Goal: Task Accomplishment & Management: Use online tool/utility

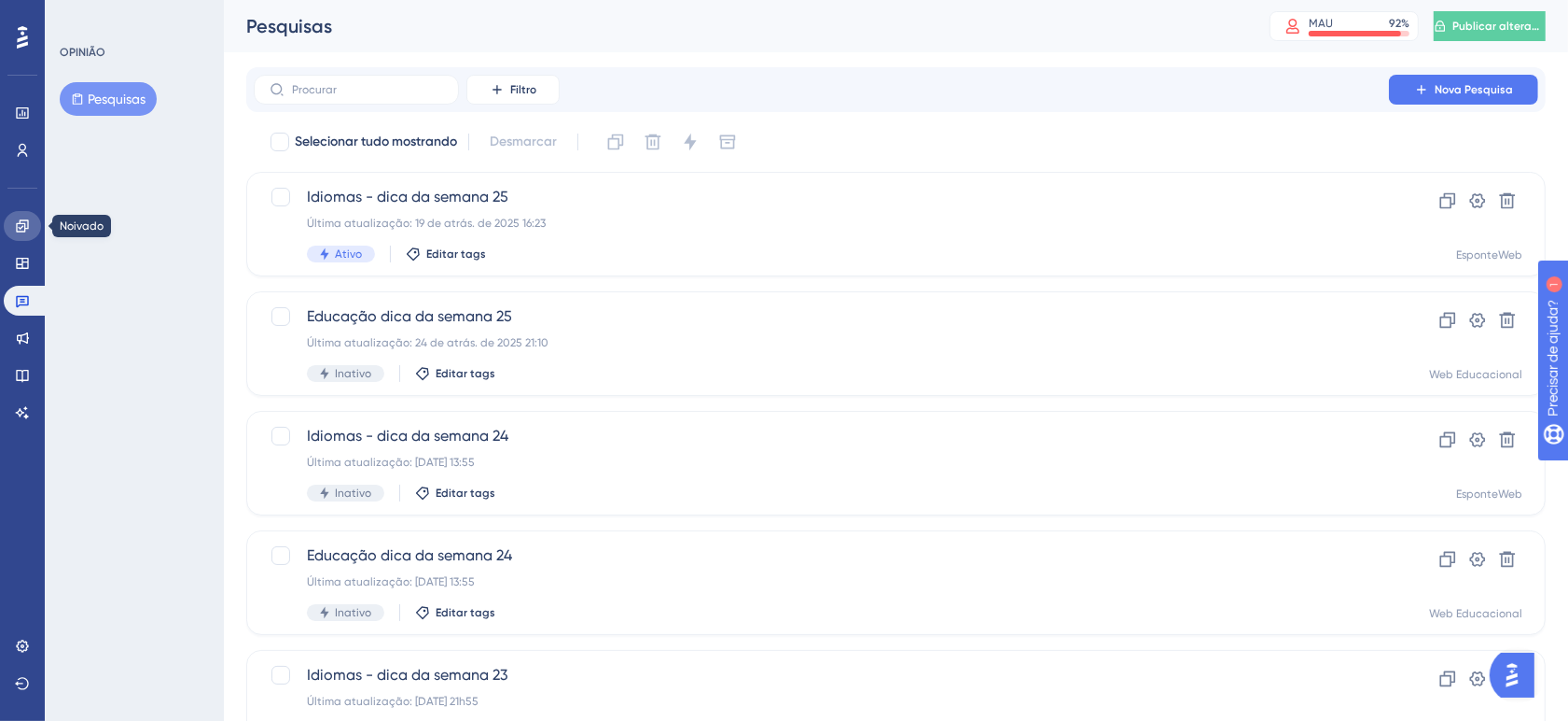
click at [15, 224] on icon at bounding box center [23, 226] width 15 height 15
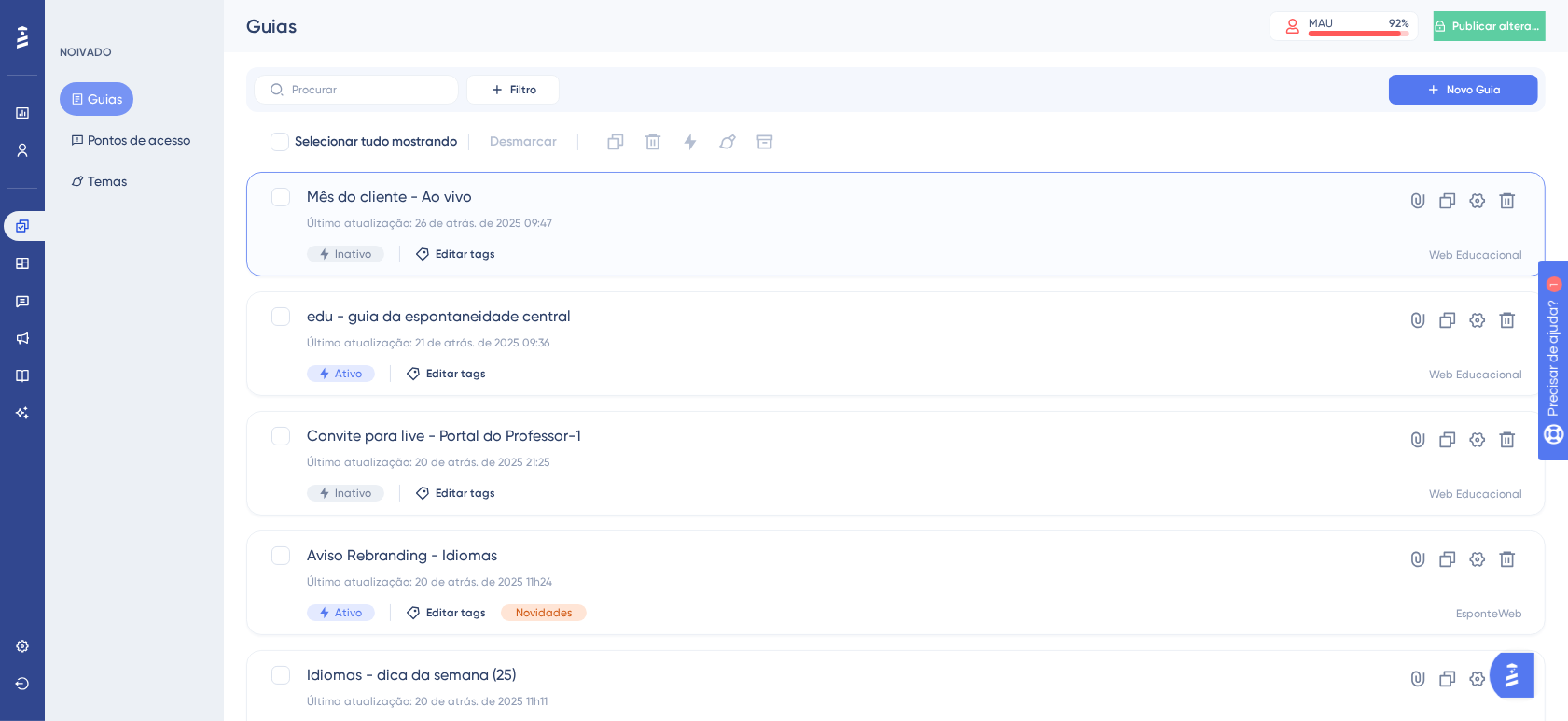
click at [569, 240] on div "Mês do cliente - Ao vivo Última atualização: 26 de atrás. de 2025 09:47 Inativo…" at bounding box center [822, 224] width 1029 height 76
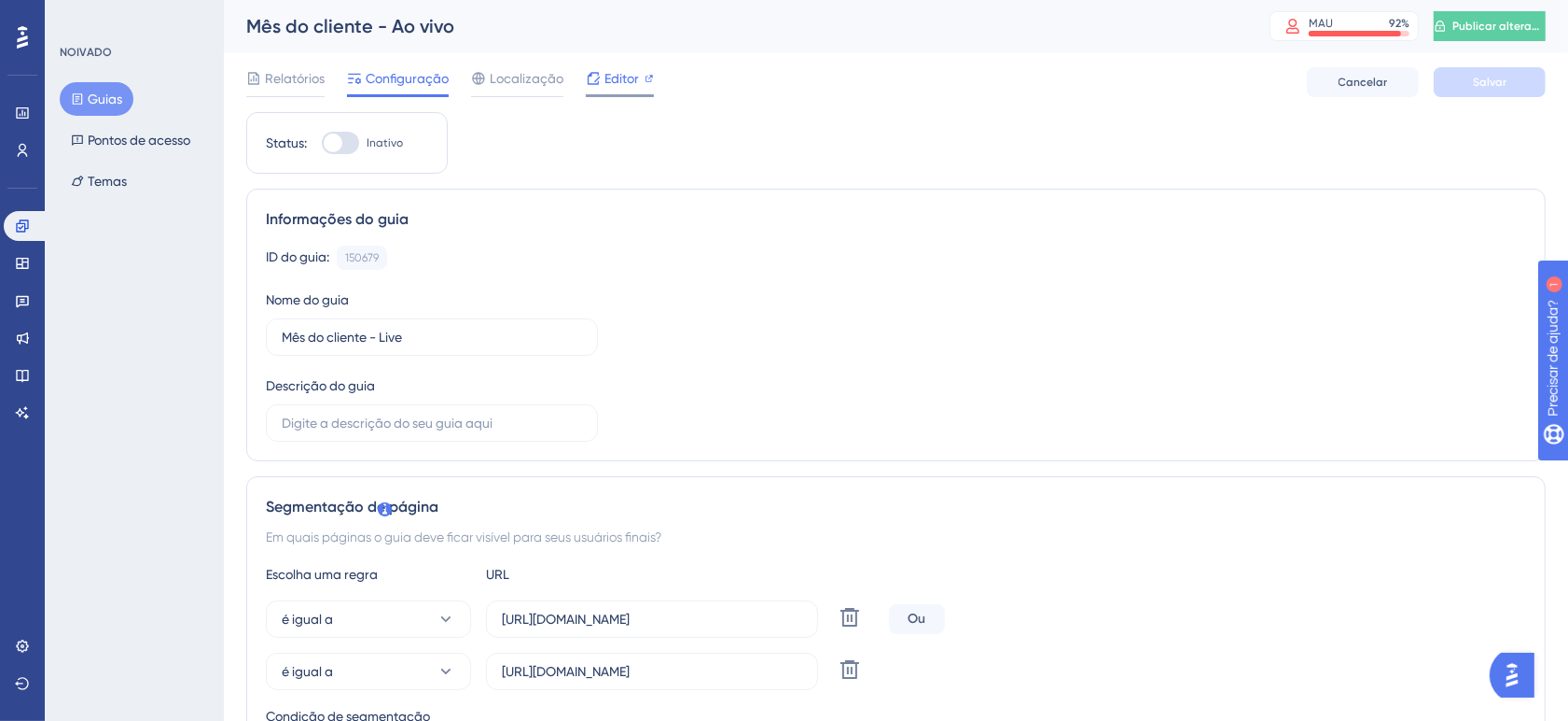
click at [606, 73] on font "Editor" at bounding box center [621, 78] width 34 height 15
click at [399, 29] on font "Mês do cliente - Ao vivo" at bounding box center [350, 26] width 208 height 22
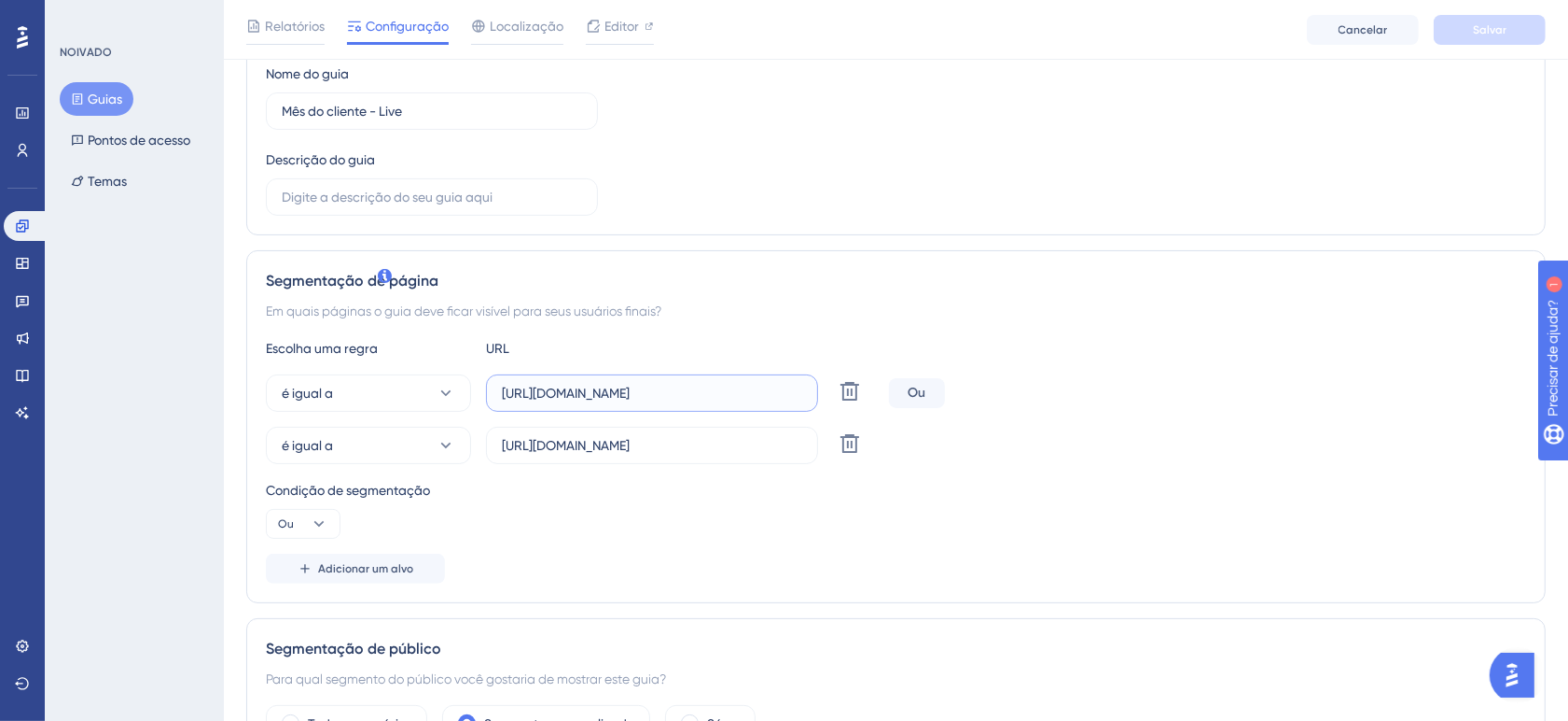
scroll to position [0, 62]
drag, startPoint x: 539, startPoint y: 392, endPoint x: 822, endPoint y: 394, distance: 283.0
click at [822, 394] on div "é igual a https://www.sponteeducacional.net.br/SPCad/Alunos.aspx Excluir" at bounding box center [574, 392] width 616 height 37
click at [767, 454] on input "https://www.sponteeducacional.net.br/Home.aspx" at bounding box center [652, 446] width 301 height 21
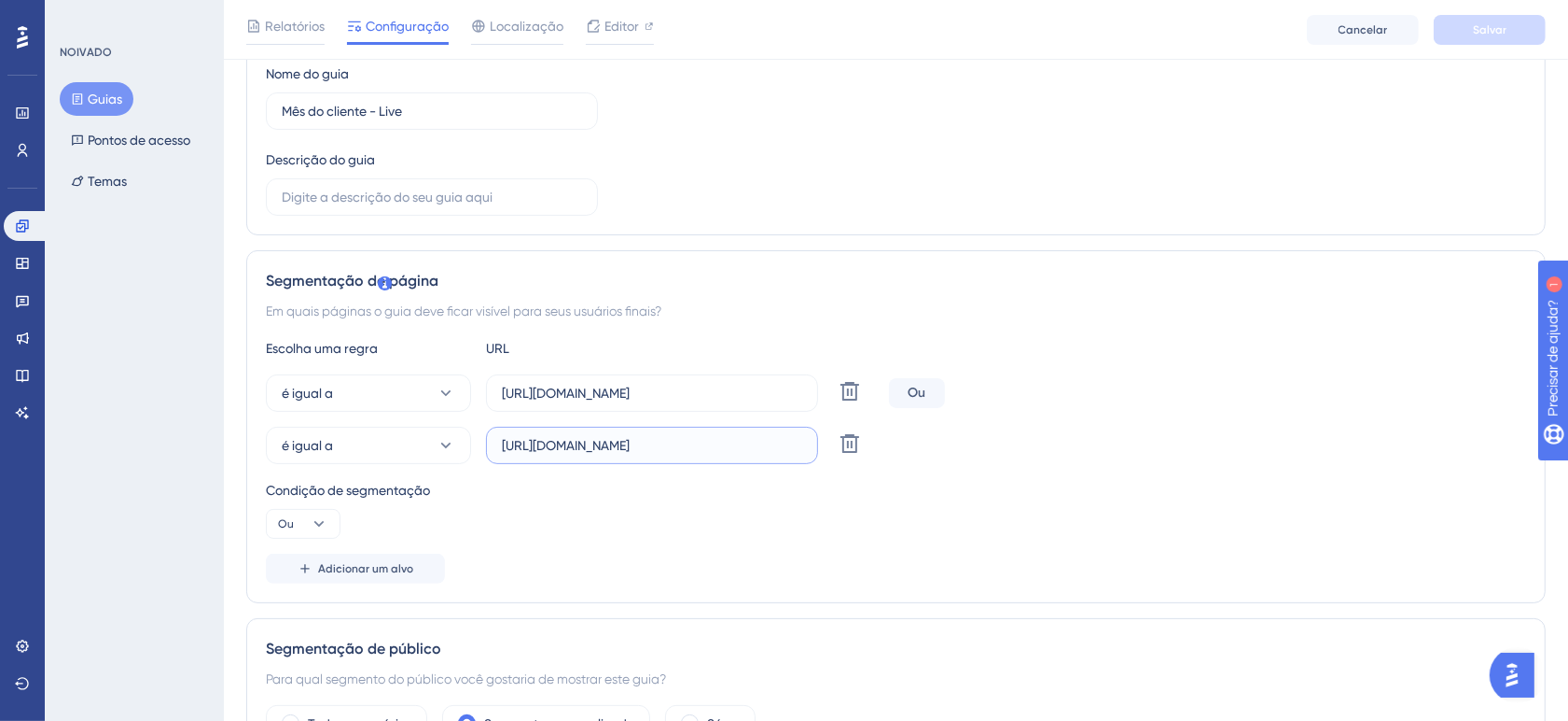
click at [767, 454] on input "https://www.sponteeducacional.net.br/Home.aspx" at bounding box center [652, 446] width 301 height 21
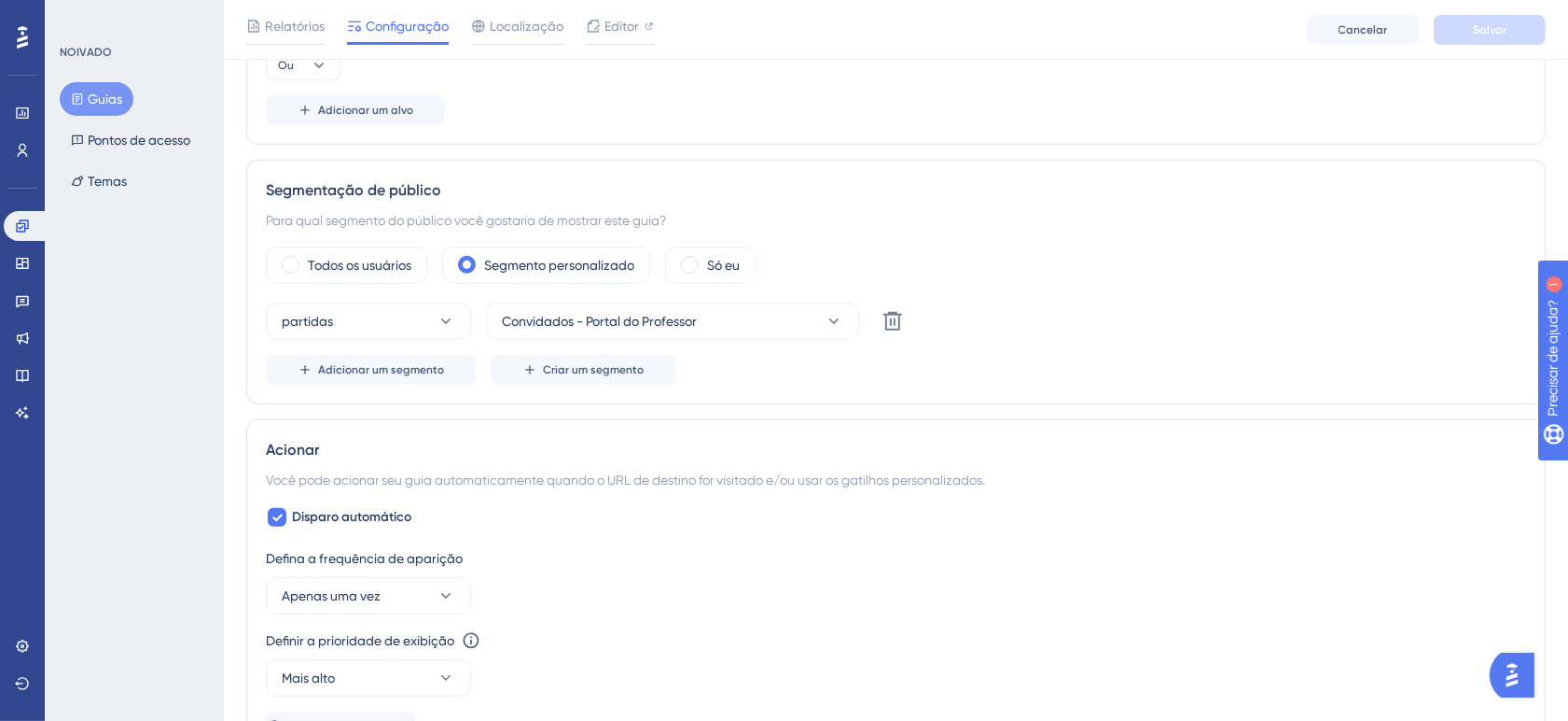
scroll to position [672, 0]
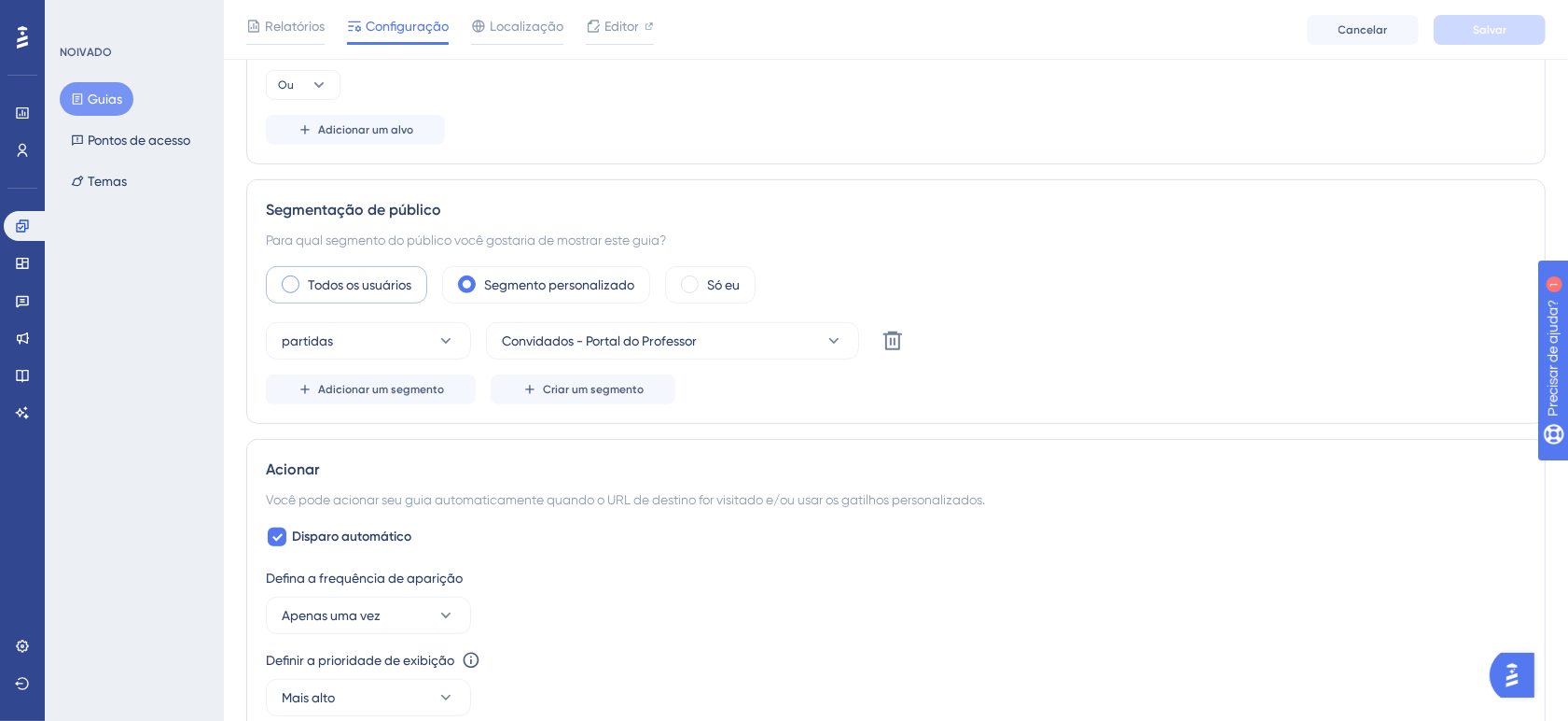
click at [326, 295] on label "Todos os usuários" at bounding box center [360, 284] width 104 height 22
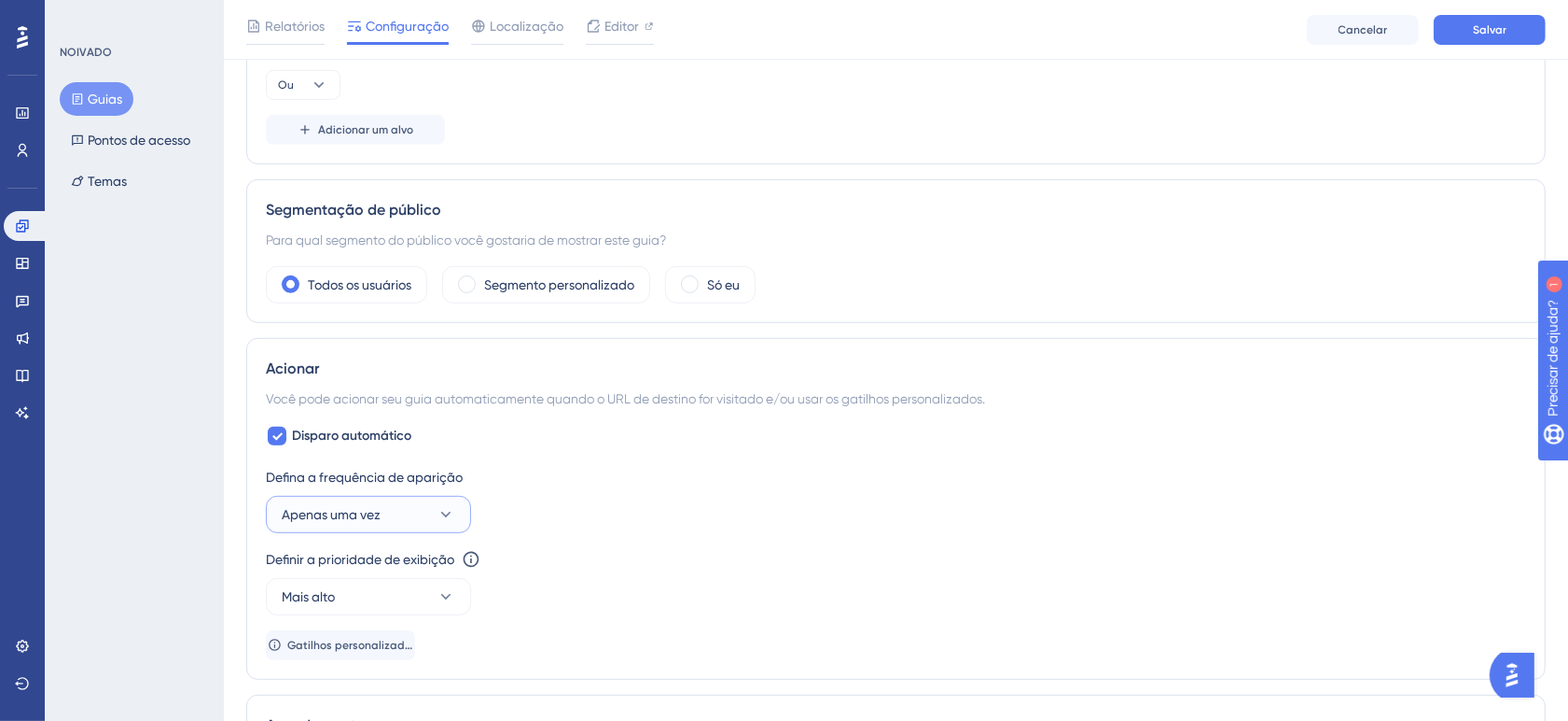
click at [431, 520] on button "Apenas uma vez" at bounding box center [368, 514] width 205 height 37
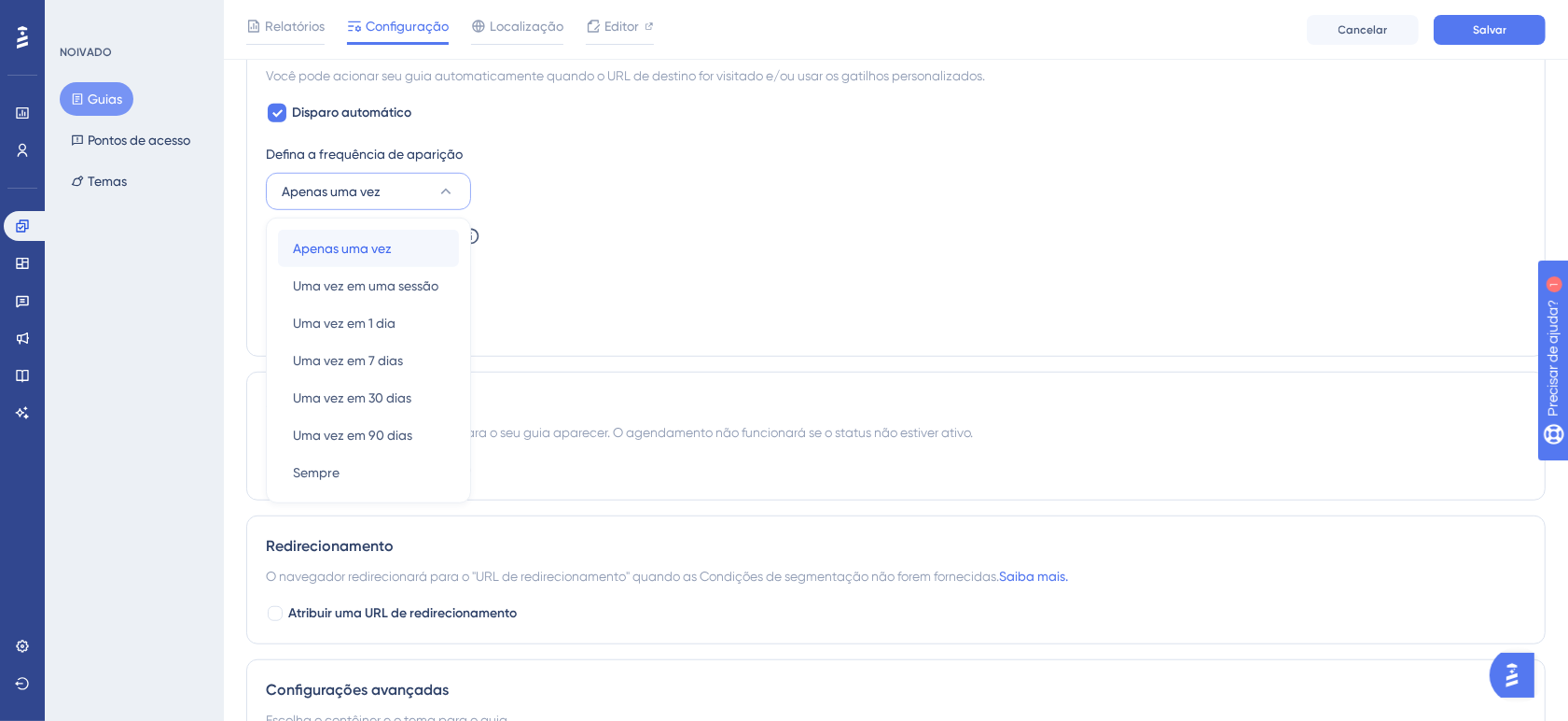
click at [389, 253] on font "Apenas uma vez" at bounding box center [343, 248] width 99 height 15
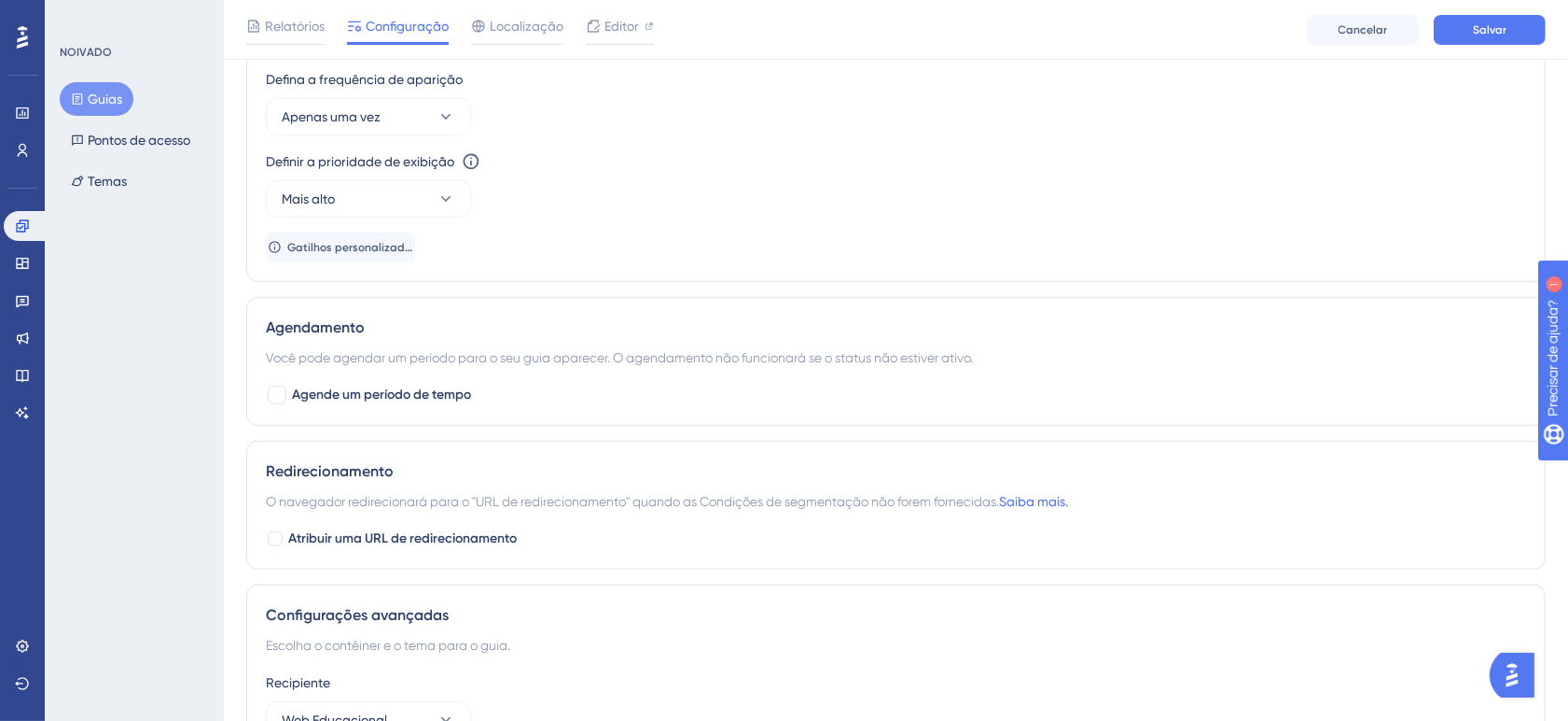
scroll to position [1112, 0]
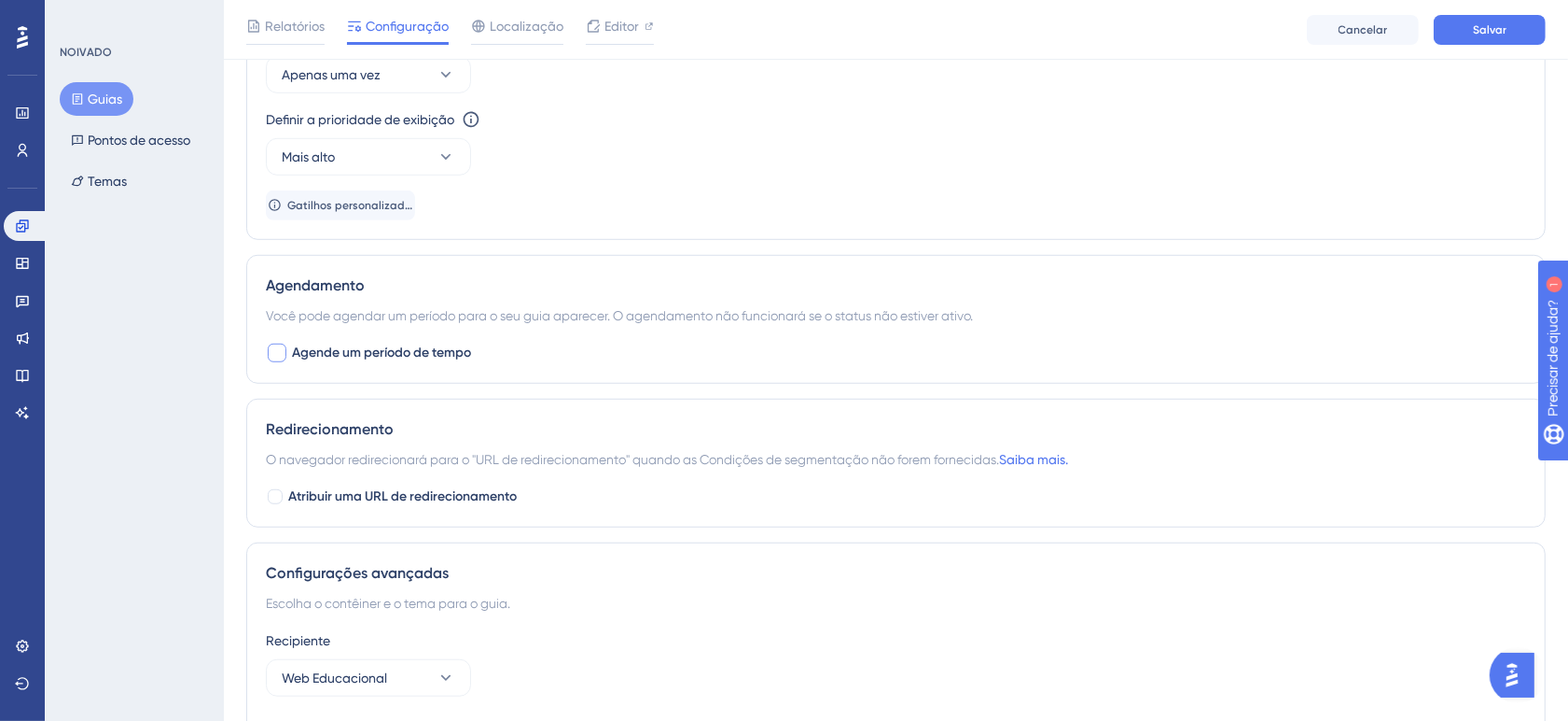
click at [388, 350] on font "Agende um período de tempo" at bounding box center [382, 352] width 179 height 16
checkbox input "true"
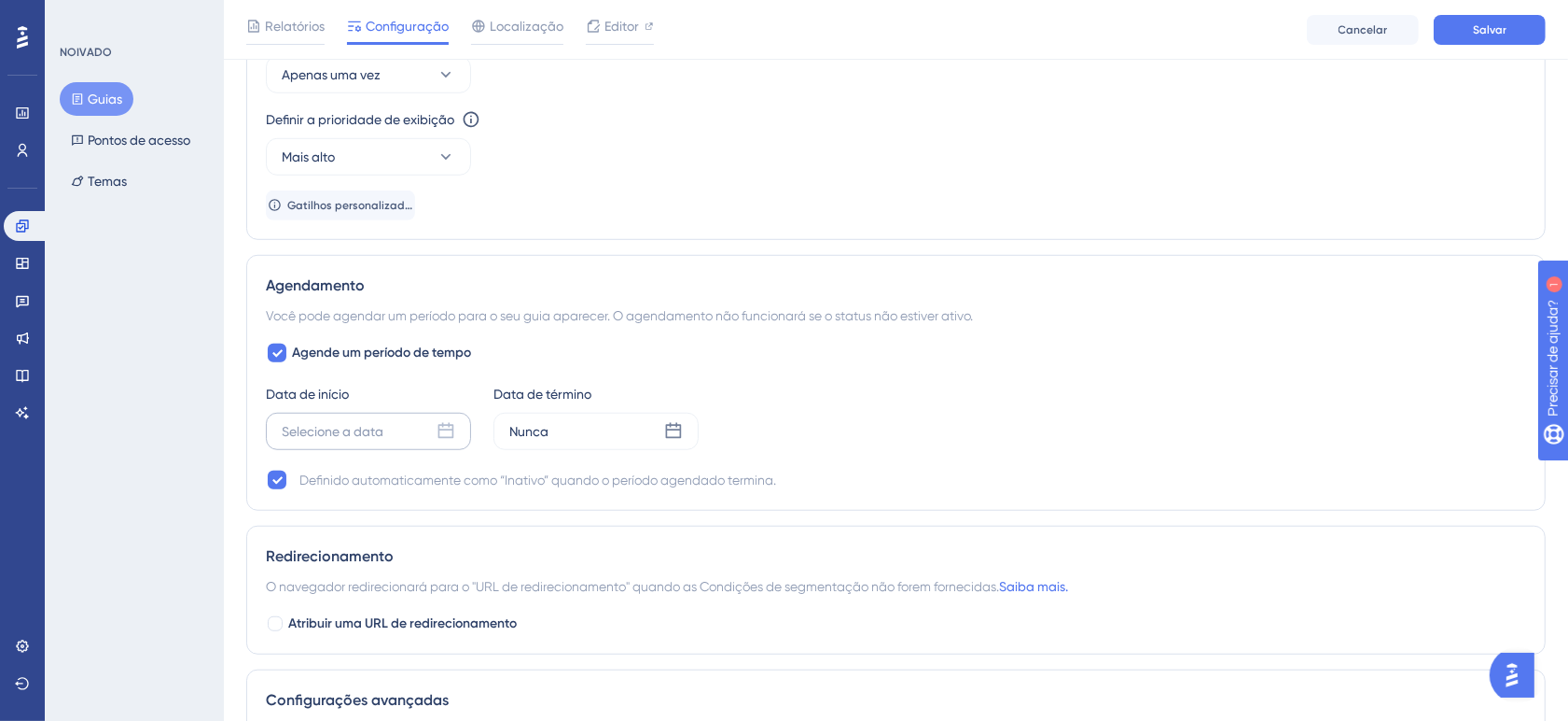
click at [327, 428] on font "Selecione a data" at bounding box center [332, 432] width 102 height 15
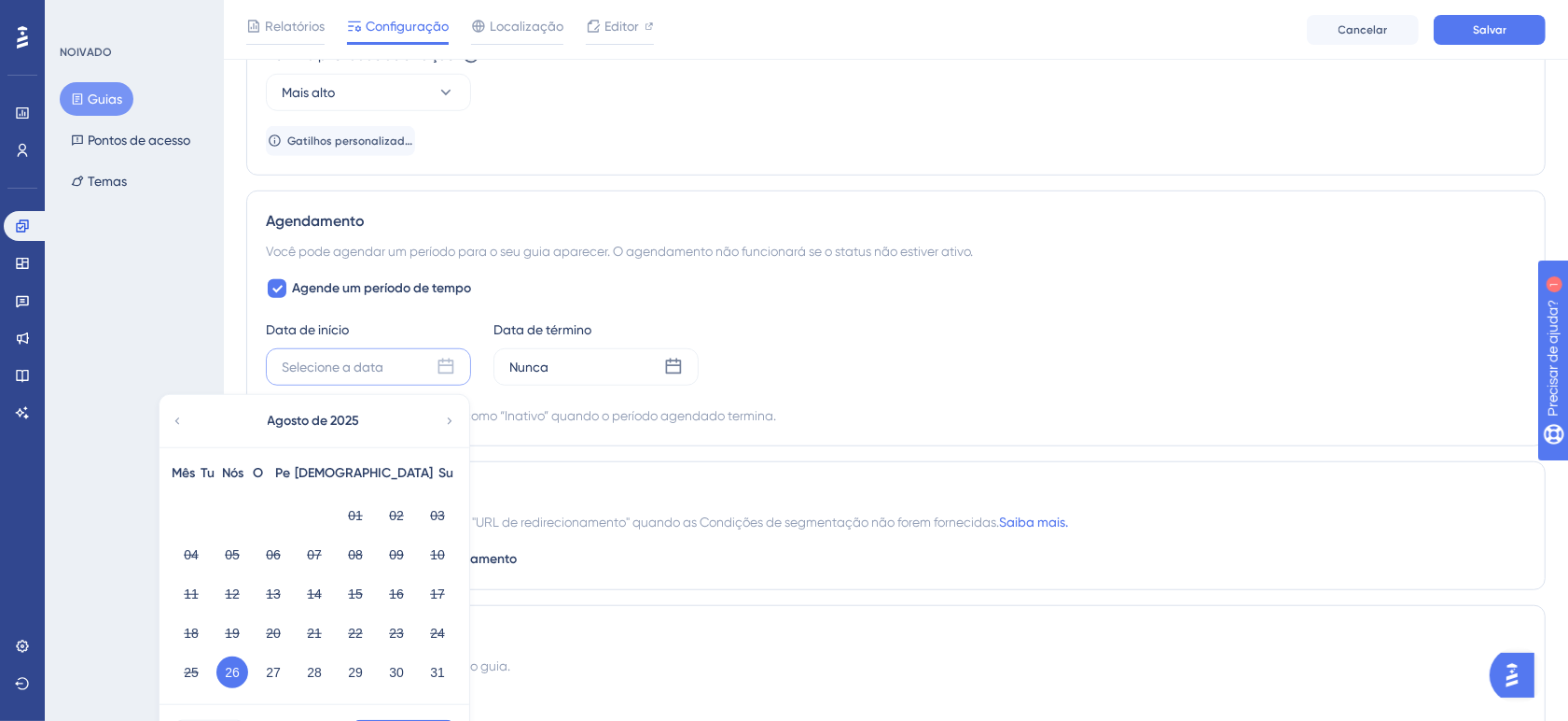
scroll to position [1228, 0]
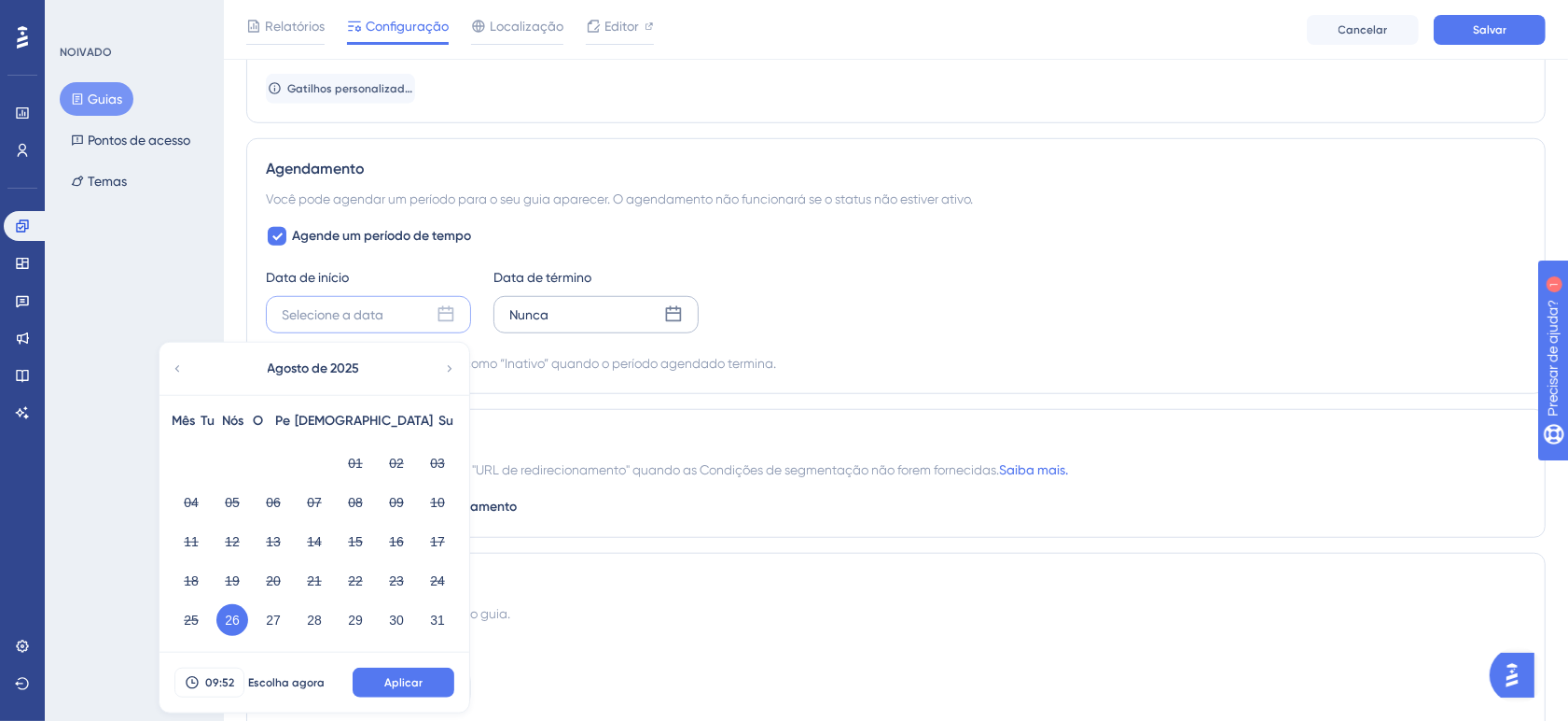
click at [617, 322] on div "Nunca" at bounding box center [596, 314] width 205 height 37
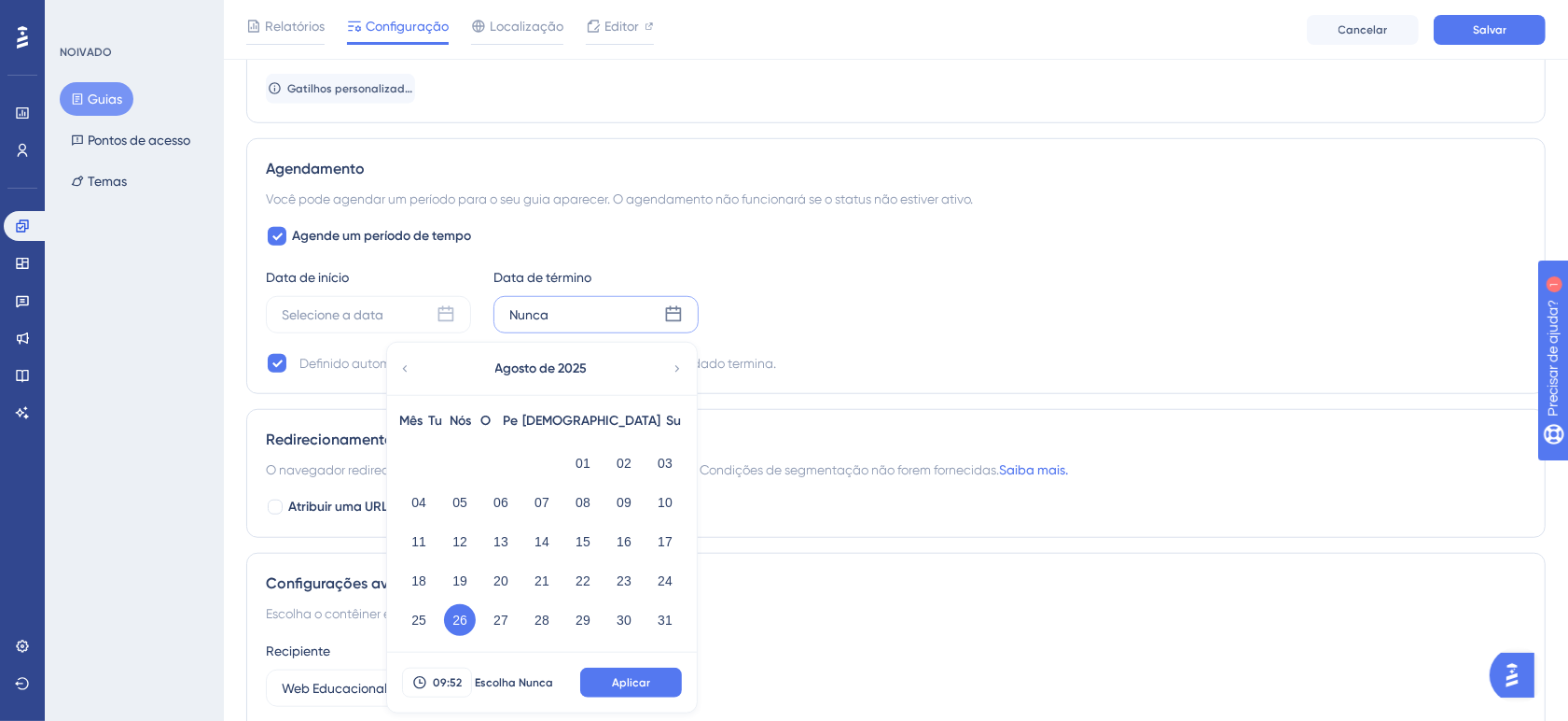
click at [677, 367] on icon at bounding box center [678, 369] width 13 height 17
click at [538, 474] on font "04" at bounding box center [542, 462] width 15 height 22
click at [546, 457] on font "04" at bounding box center [542, 462] width 15 height 22
click at [574, 315] on div "Nunca Setembro de 2025 Mês Tu Nós O Pe Sá Su 01 02 03 04 05 06 07 08 09 10 11 1…" at bounding box center [596, 314] width 205 height 37
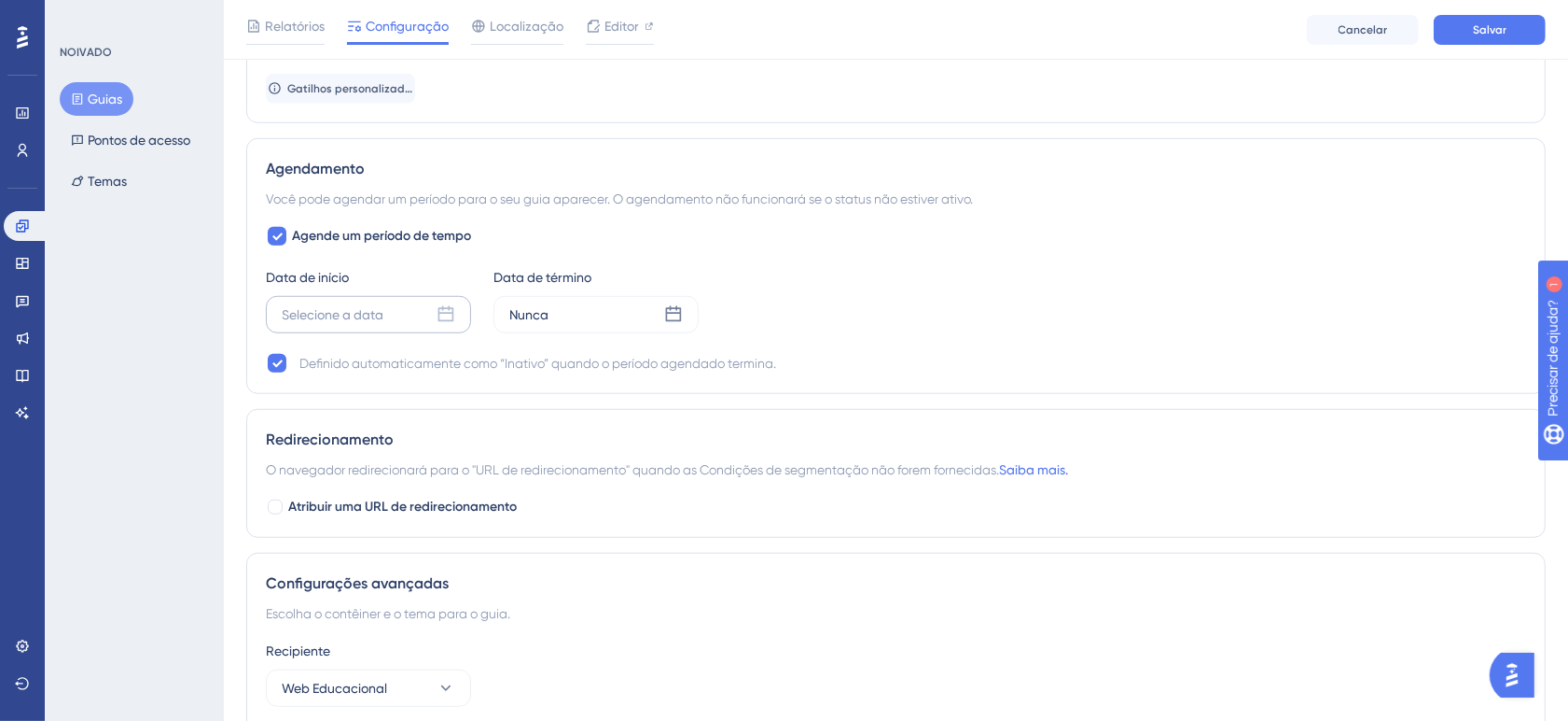
click at [389, 327] on div "Selecione a data" at bounding box center [368, 314] width 205 height 37
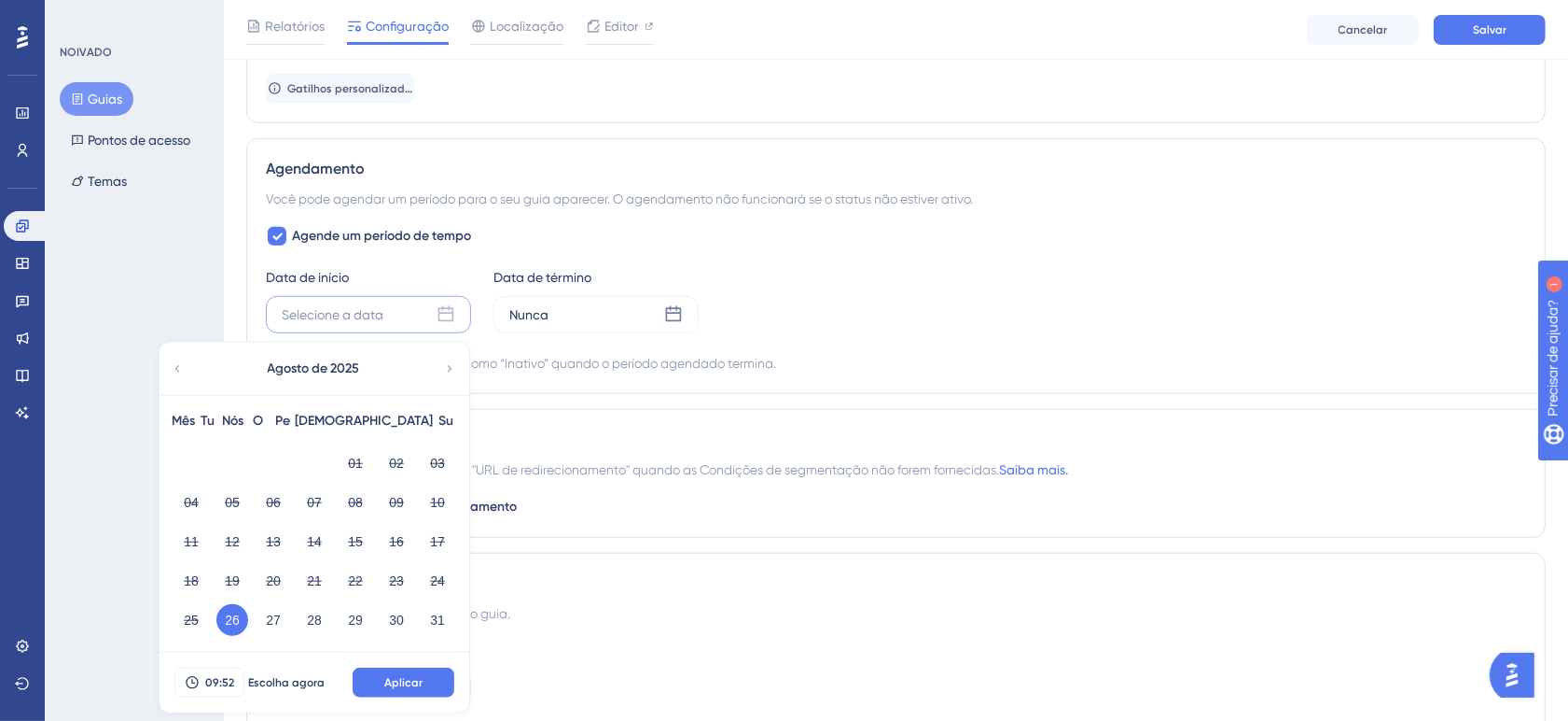
click at [842, 333] on div "Data de início Selecione a data Agosto de 2025 Mês Tu Nós O Pe Sá Su 01 02 03 0…" at bounding box center [896, 300] width 1261 height 67
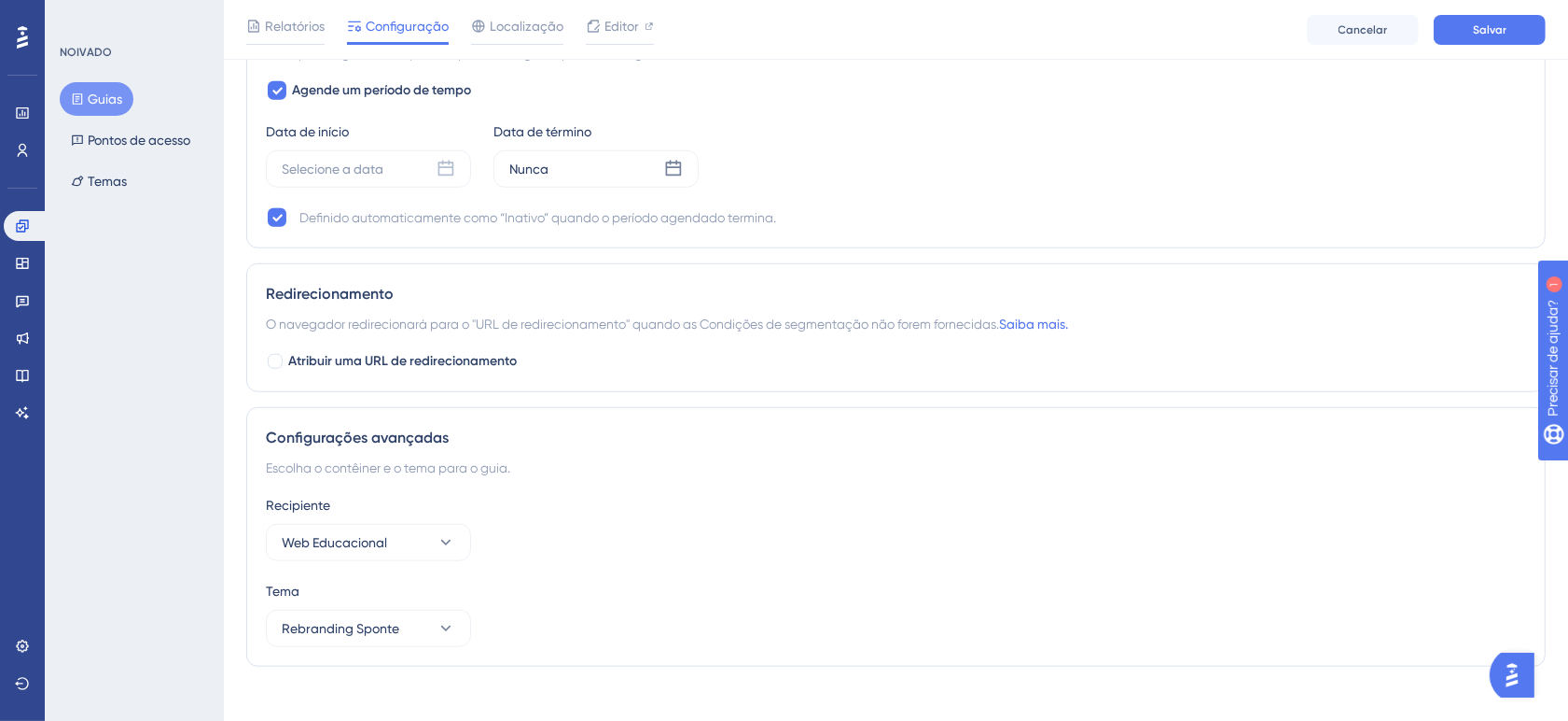
scroll to position [1398, 0]
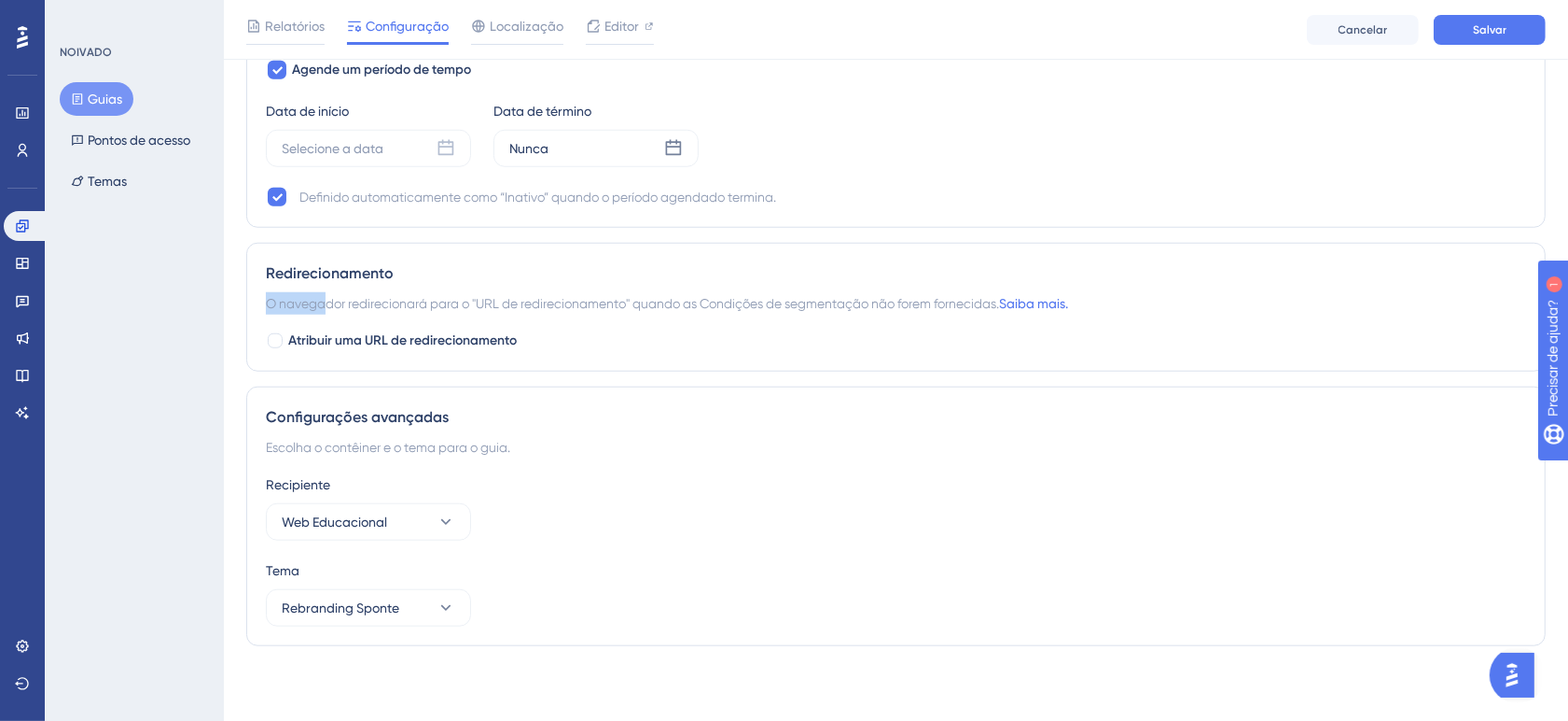
drag, startPoint x: 327, startPoint y: 305, endPoint x: 1094, endPoint y: 285, distance: 767.3
click at [1094, 285] on div "Redirecionamento O navegador redirecionará para o "URL de redirecionamento" qua…" at bounding box center [896, 307] width 1300 height 129
click at [674, 421] on div "Configurações avançadas" at bounding box center [896, 416] width 1261 height 22
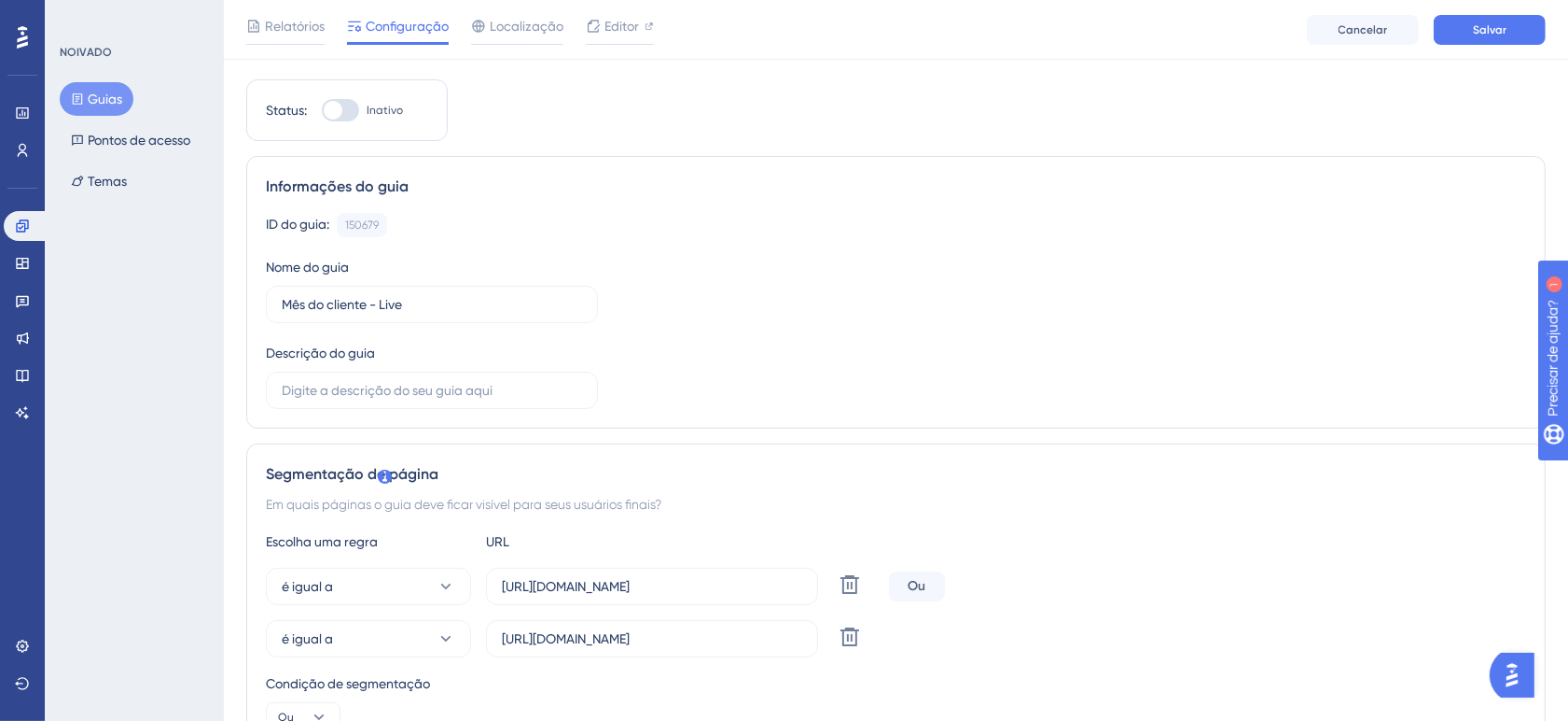
scroll to position [0, 0]
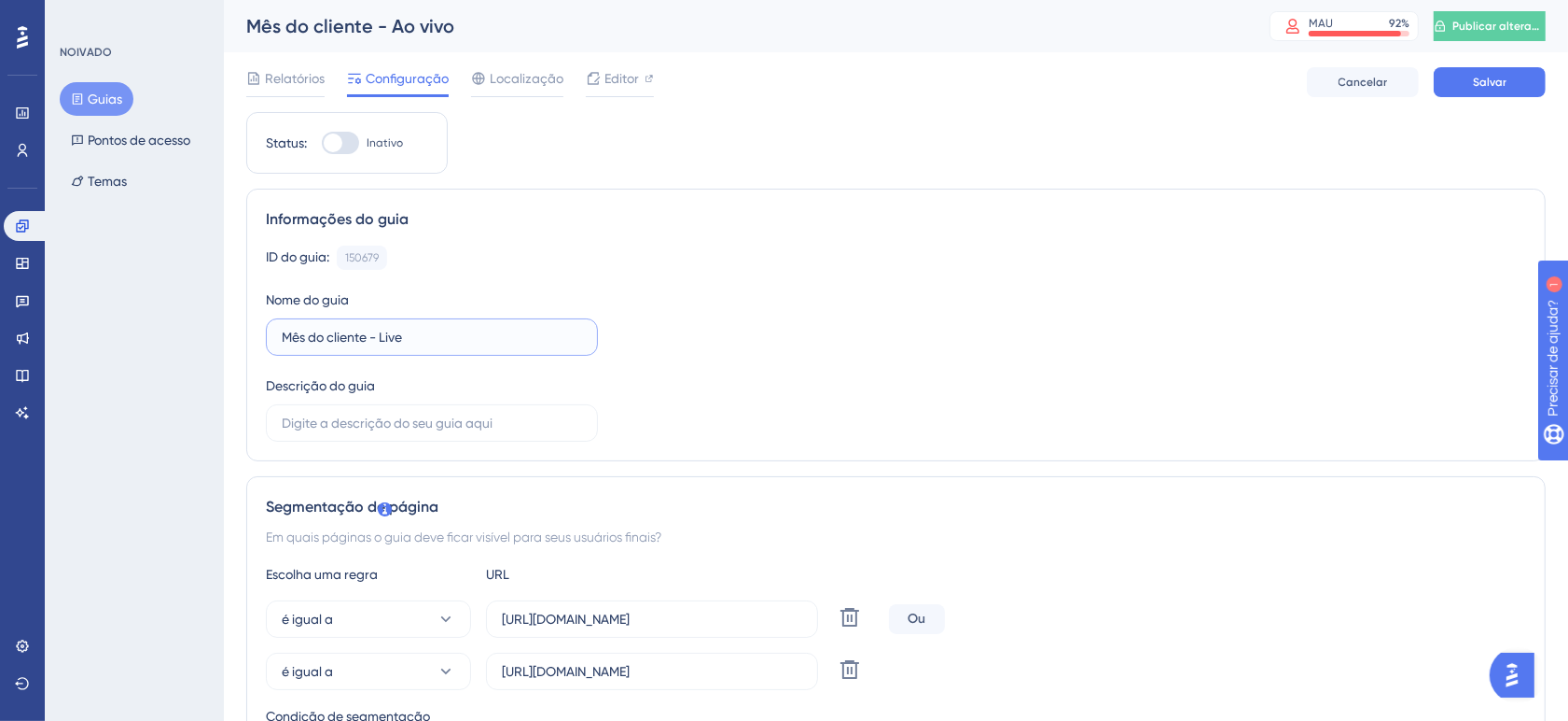
click at [444, 338] on input "Mês do cliente - Live" at bounding box center [431, 337] width 301 height 21
type input "Mês do cliente - Live (Educacional)"
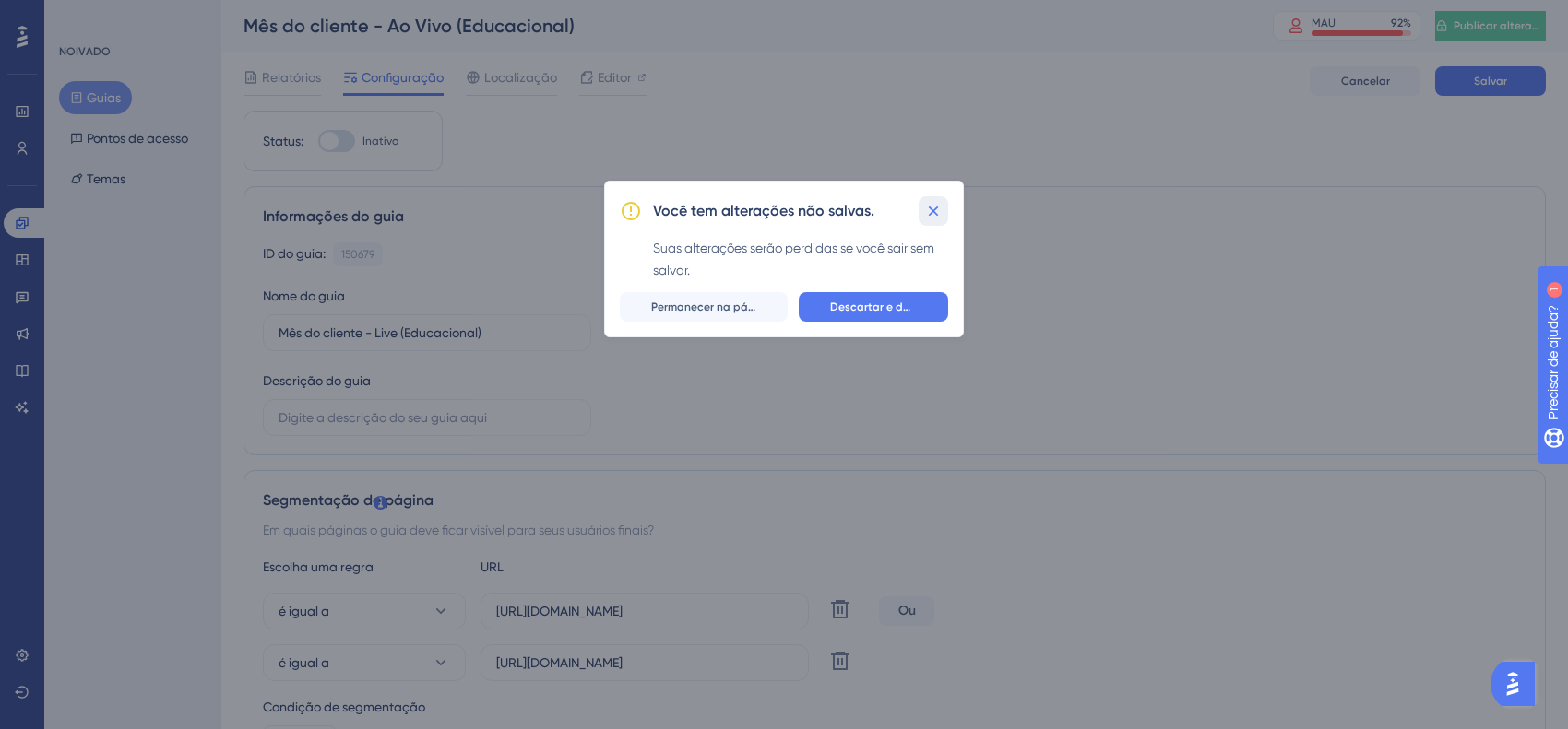
drag, startPoint x: 934, startPoint y: 217, endPoint x: 1005, endPoint y: 190, distance: 76.0
click at [934, 215] on icon at bounding box center [933, 211] width 19 height 19
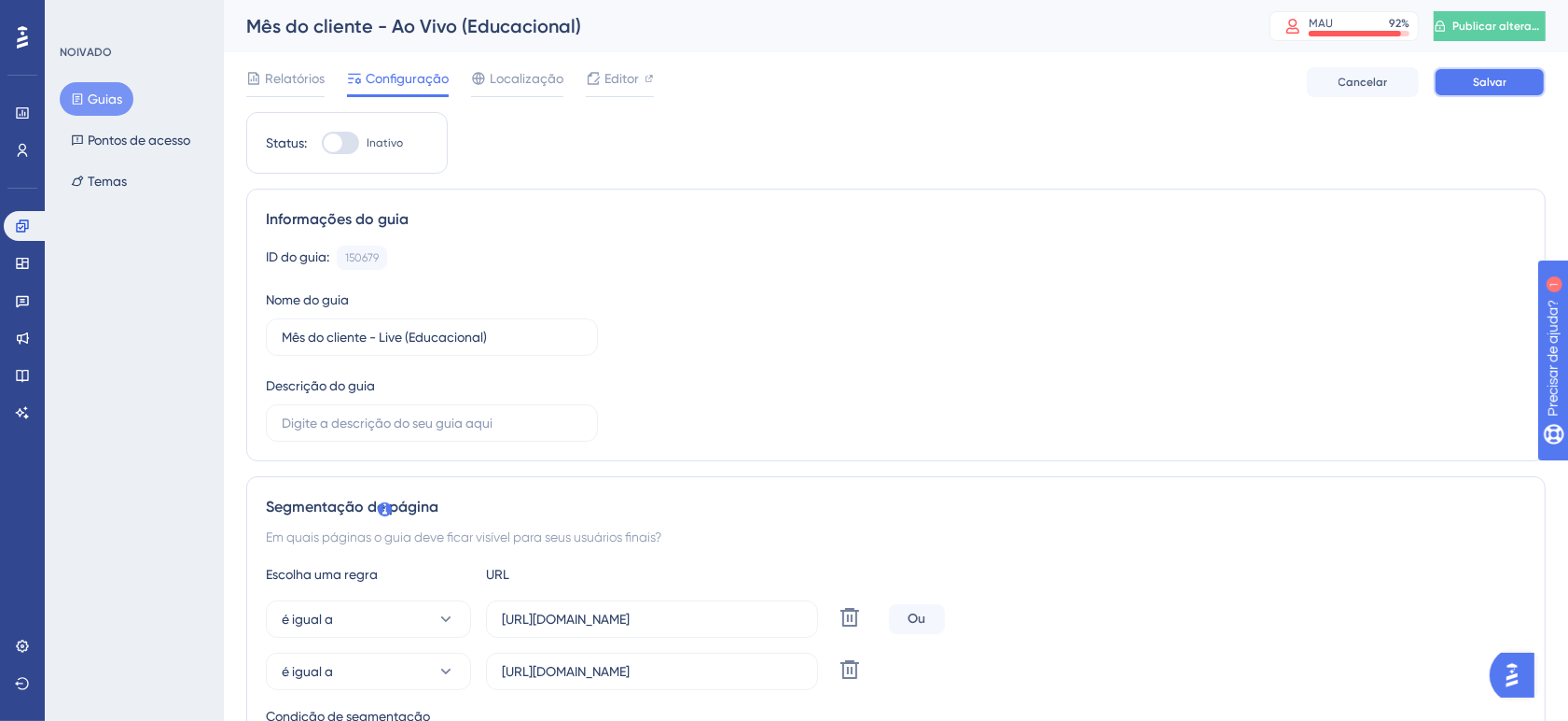
click at [1455, 92] on button "Salvar" at bounding box center [1489, 81] width 112 height 30
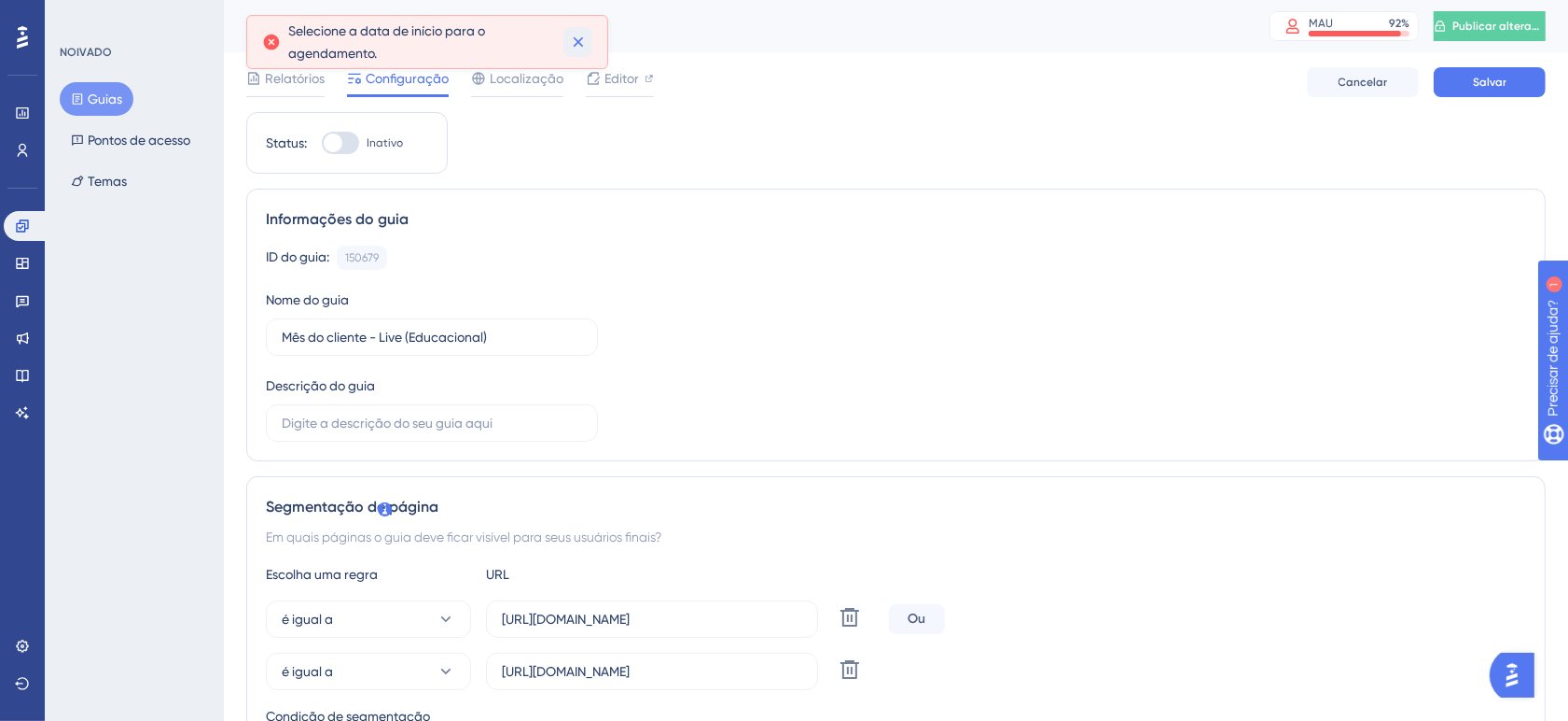
click at [574, 44] on icon at bounding box center [578, 42] width 19 height 19
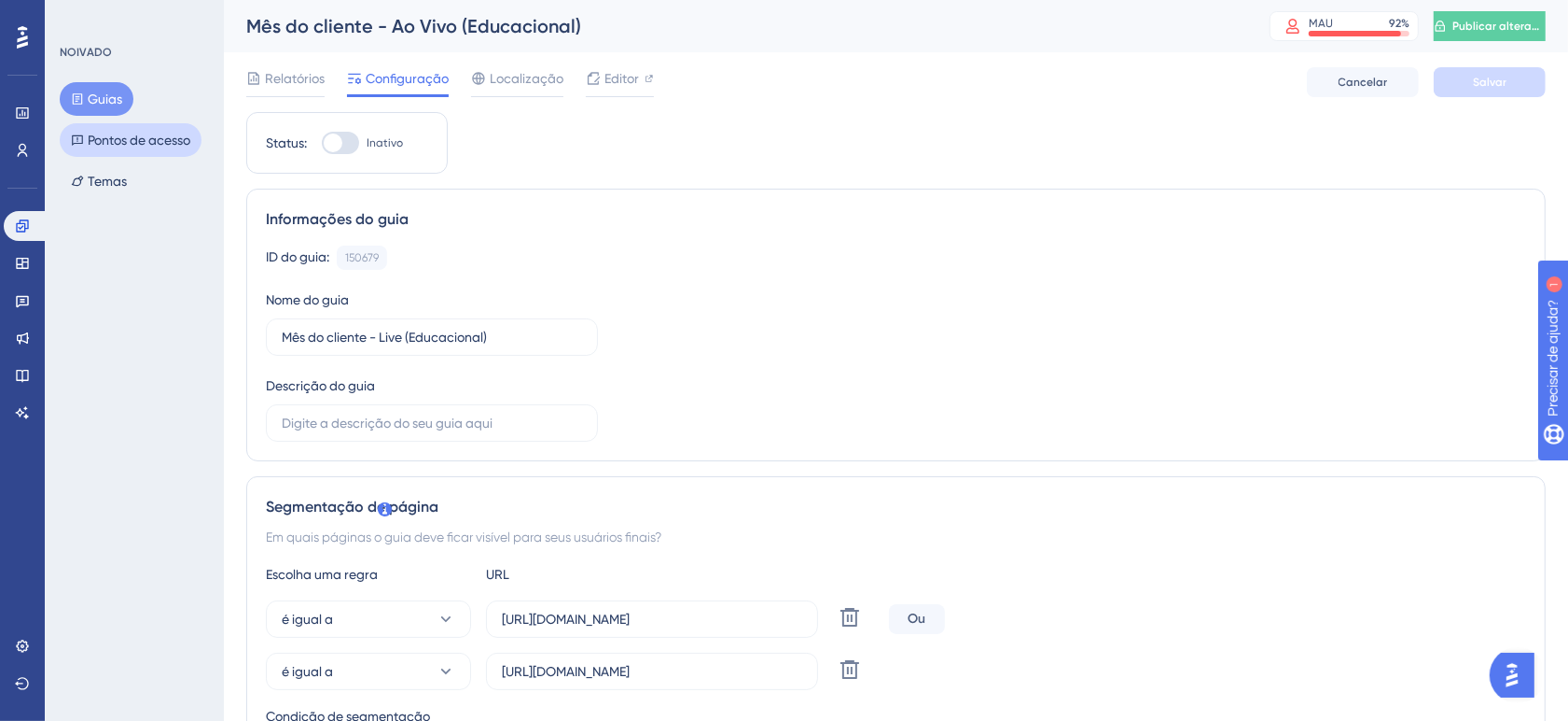
click at [95, 143] on font "Pontos de acesso" at bounding box center [139, 140] width 103 height 15
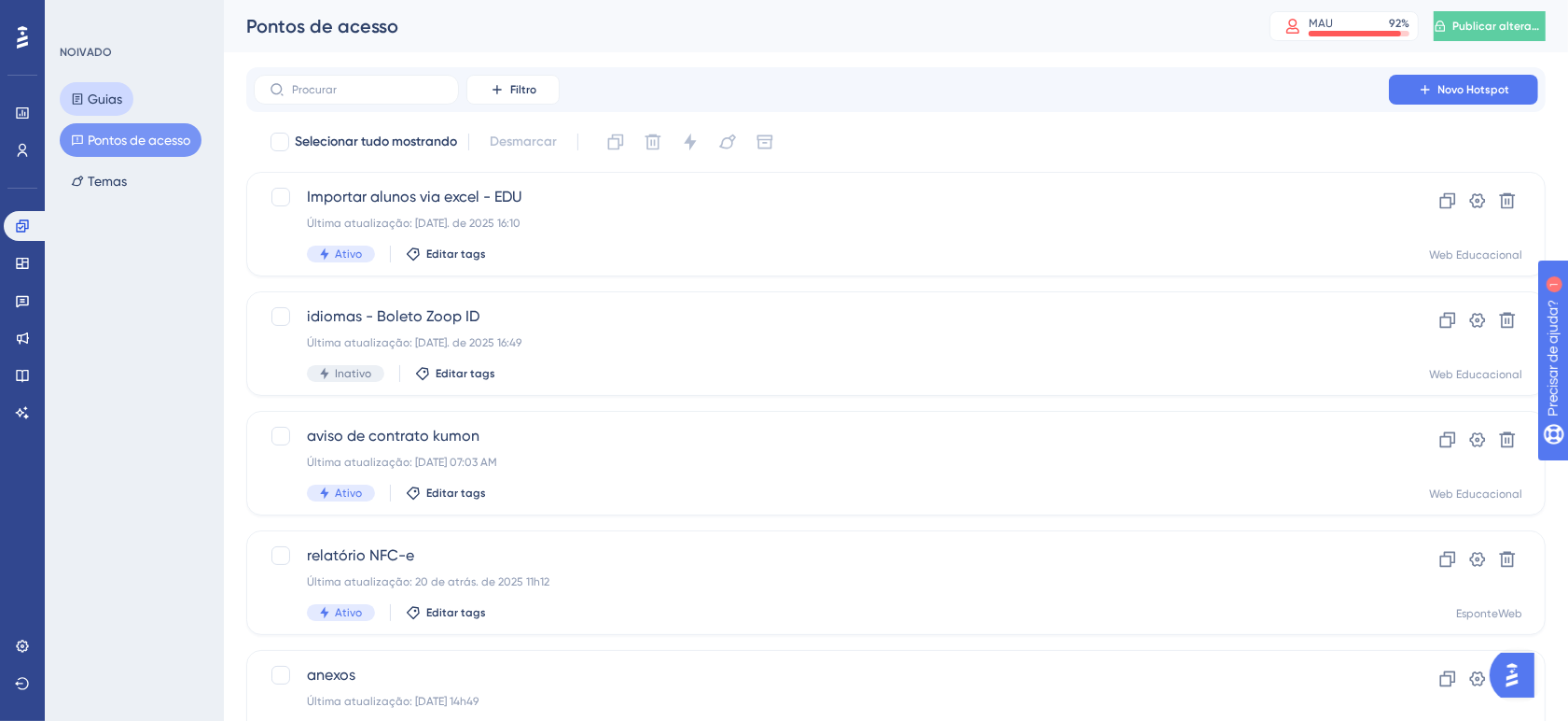
click at [90, 95] on font "Guias" at bounding box center [105, 99] width 34 height 15
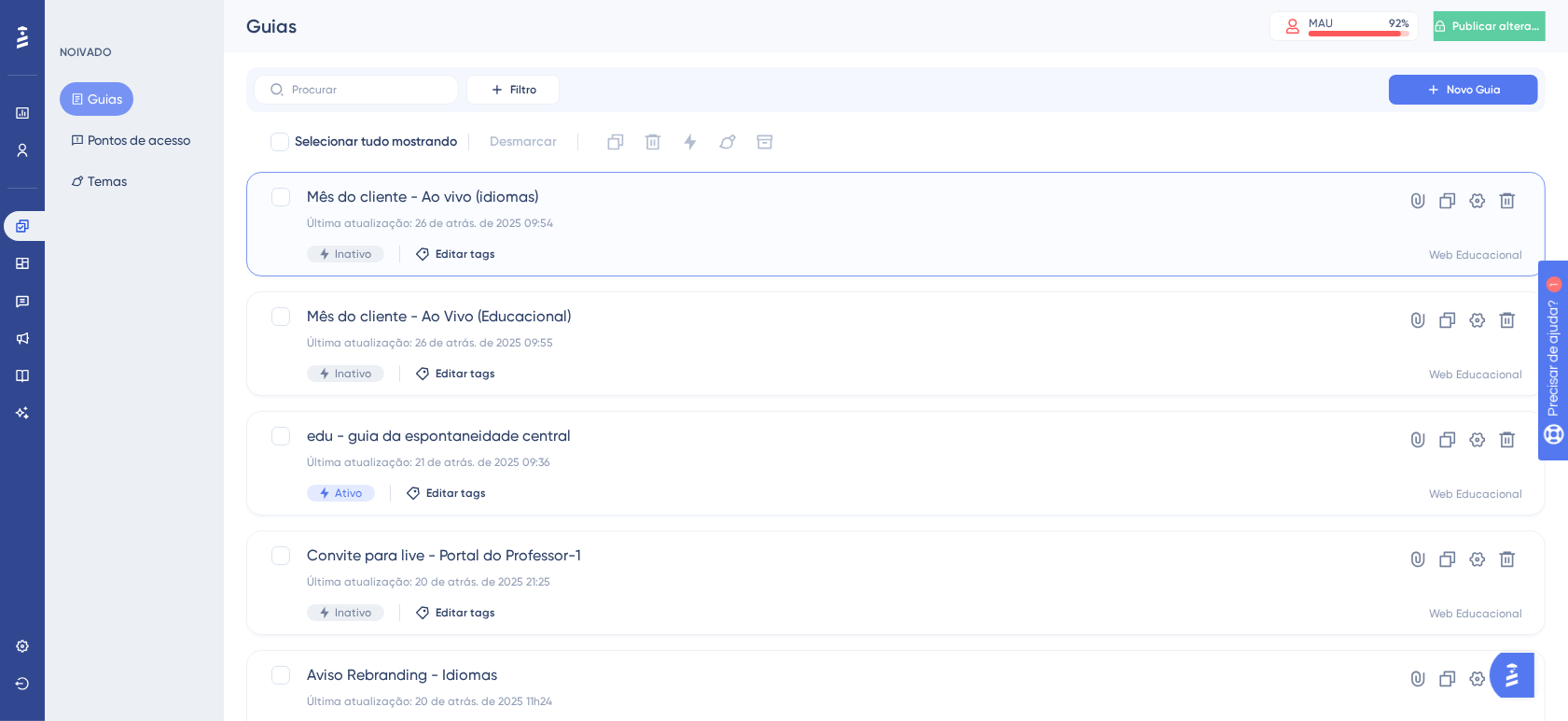
click at [663, 201] on span "Mês do cliente - Ao vivo (idiomas)" at bounding box center [822, 197] width 1029 height 22
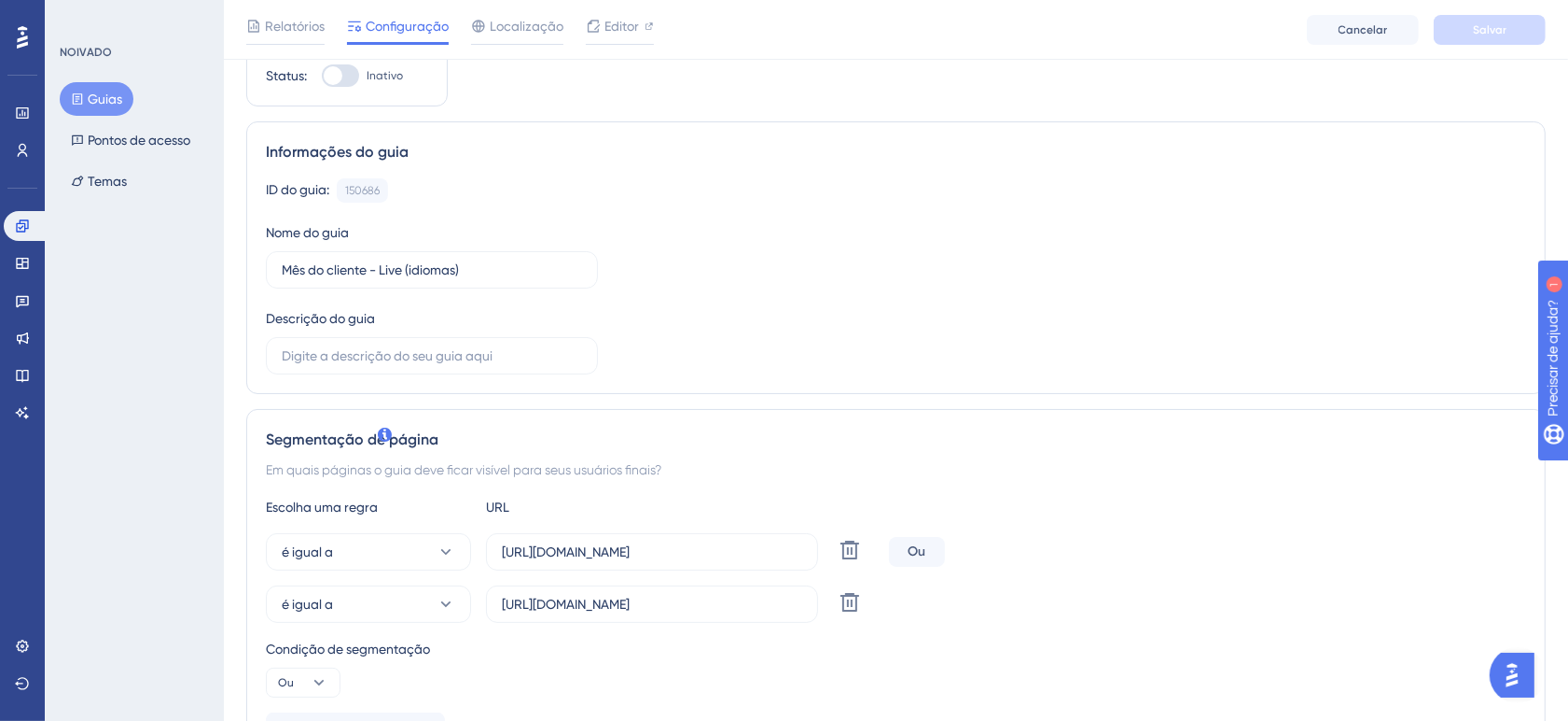
scroll to position [233, 0]
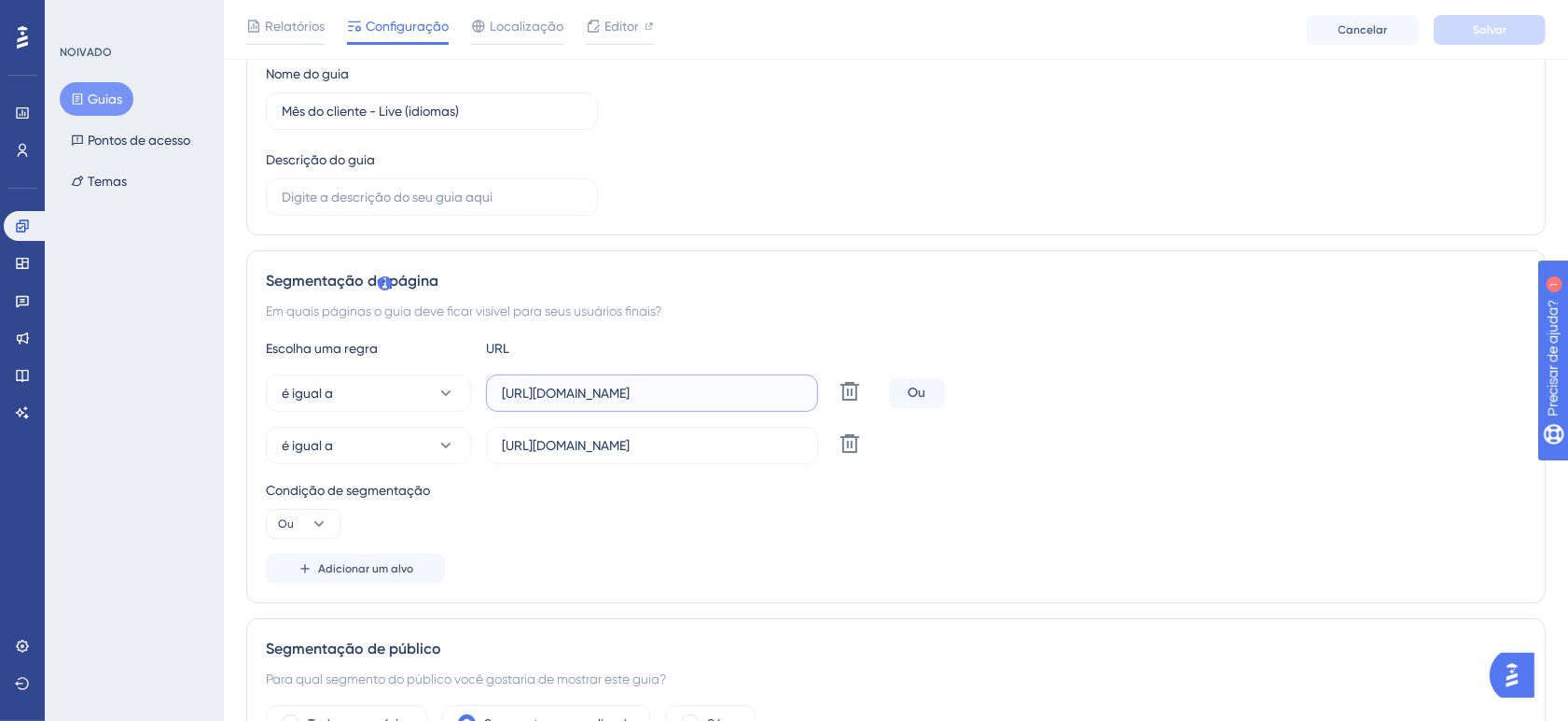
click at [580, 398] on input "https://www.sponteeducacional.net.br/SPCad/Alunos.aspx" at bounding box center [652, 393] width 301 height 21
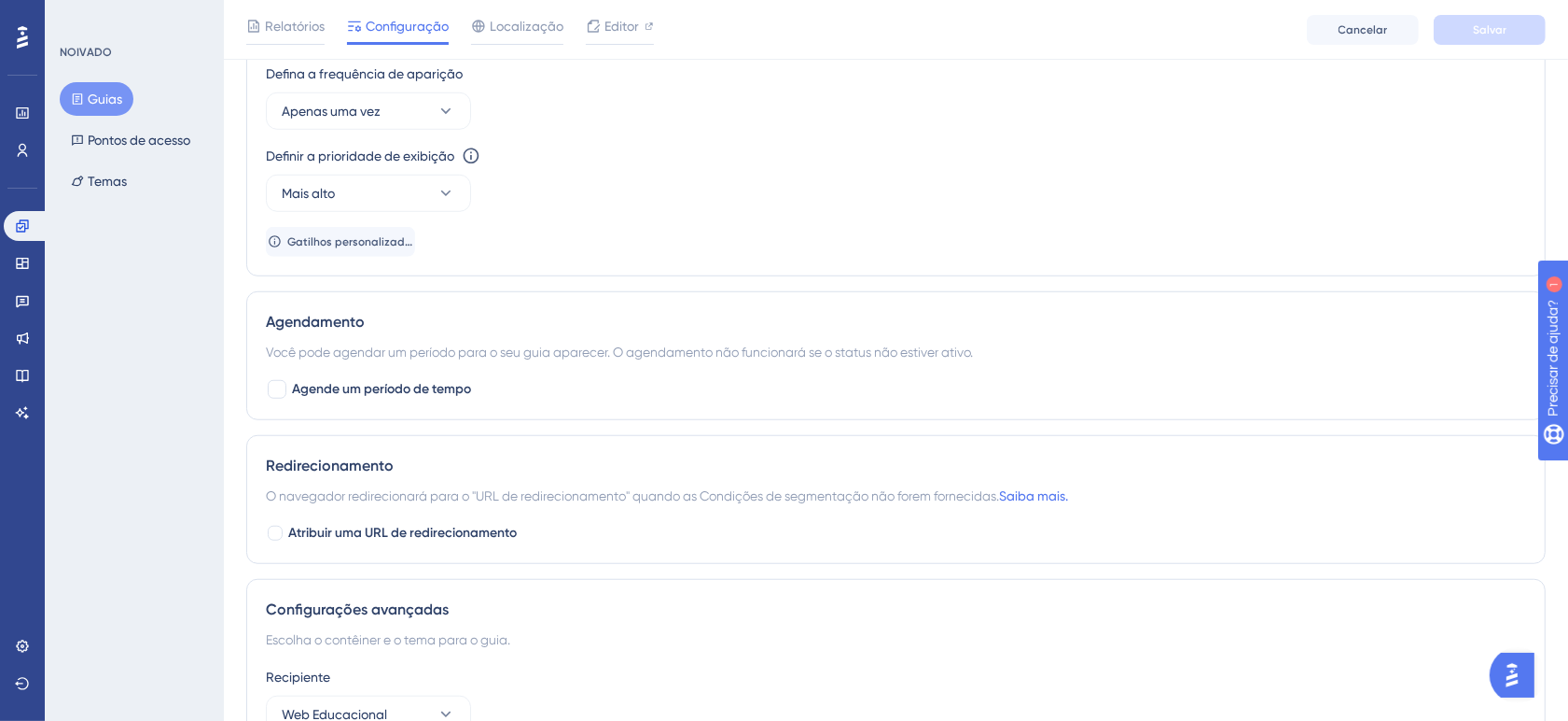
scroll to position [1372, 0]
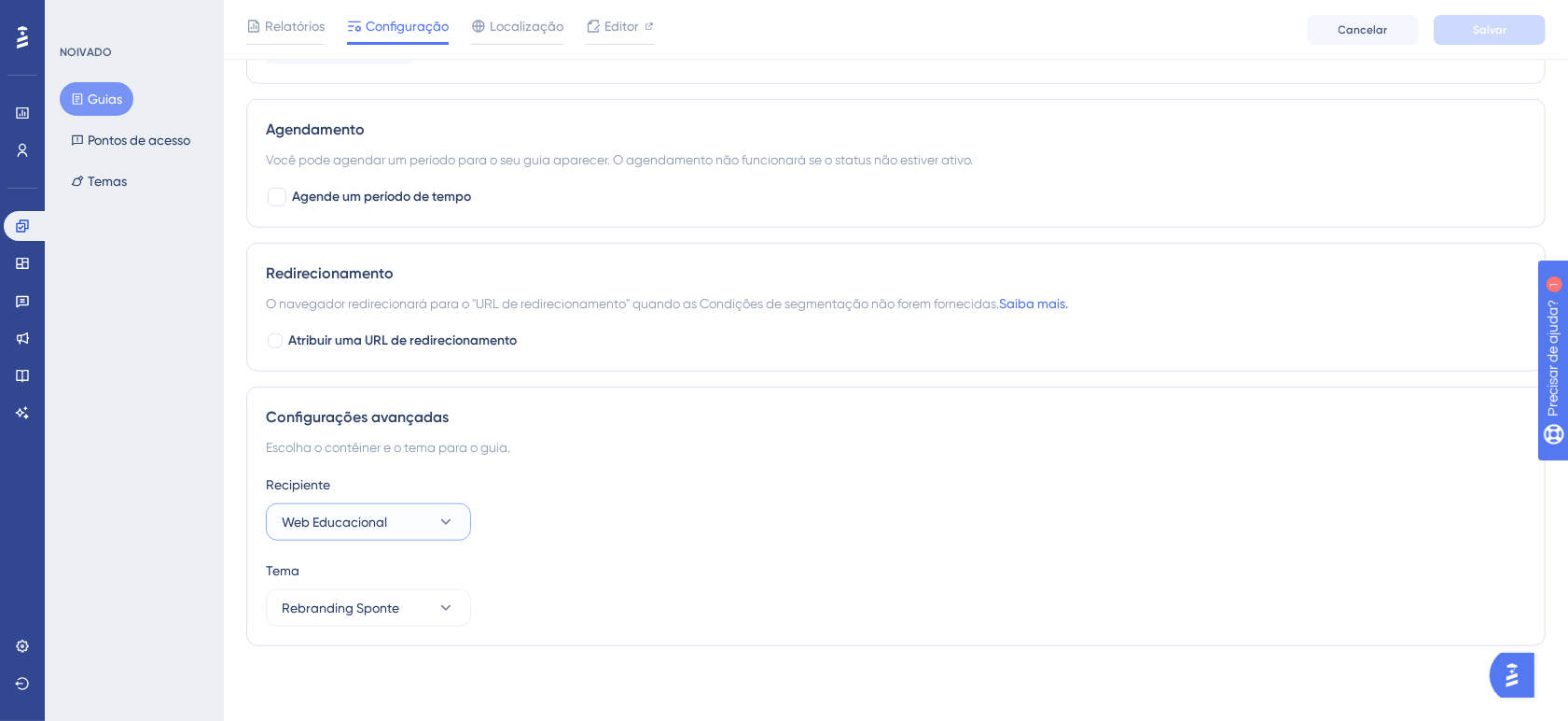
click at [361, 525] on font "Web Educacional" at bounding box center [334, 522] width 105 height 15
click at [352, 614] on font "EsponteWeb" at bounding box center [330, 616] width 75 height 15
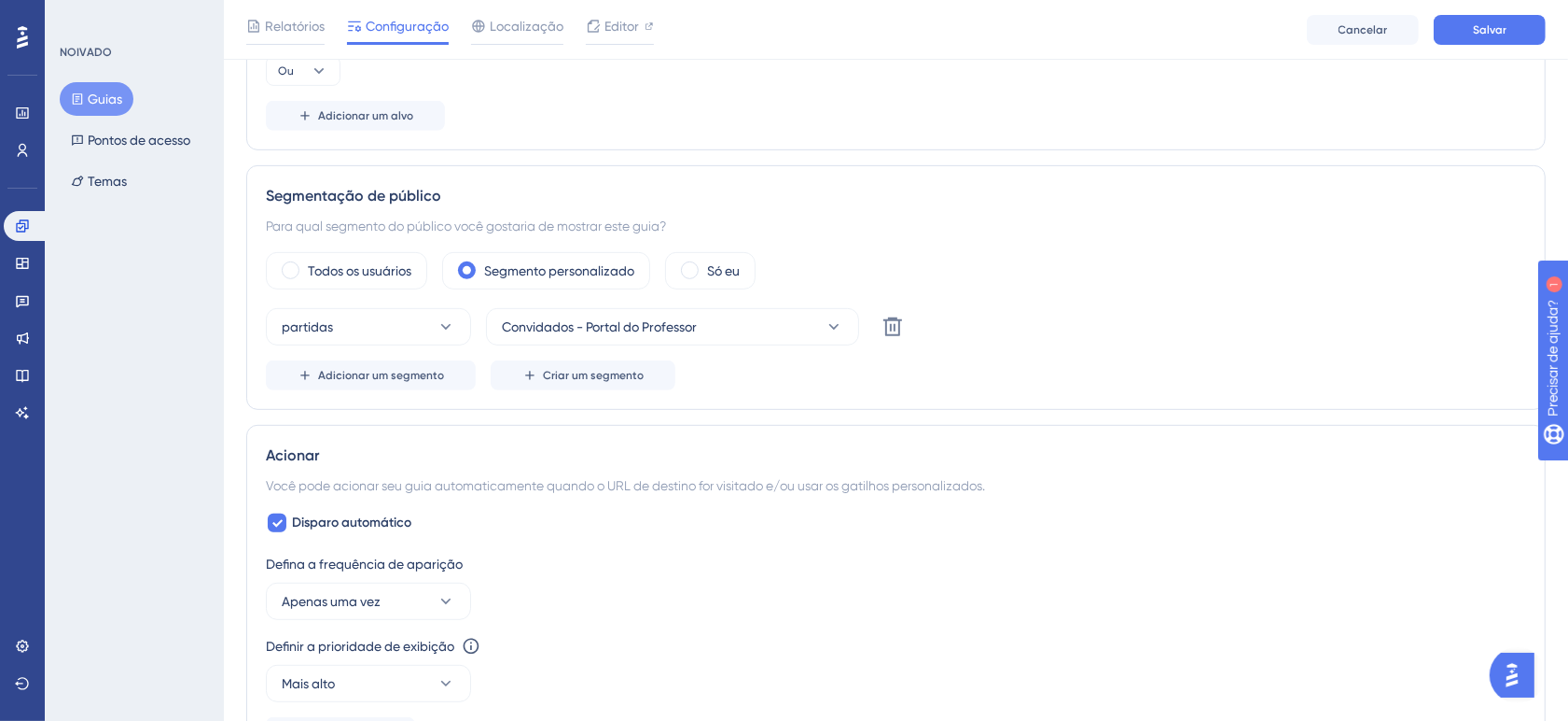
scroll to position [672, 0]
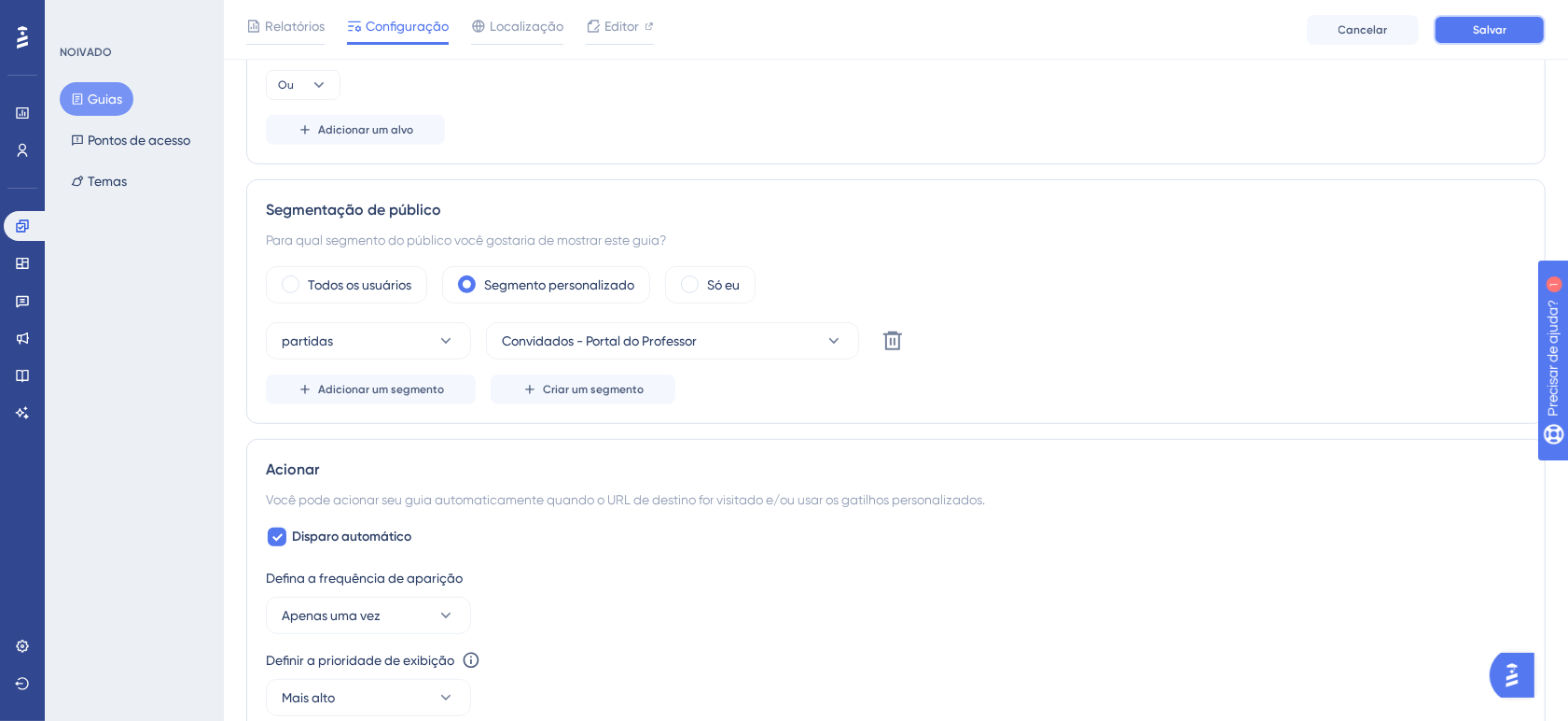
click at [1444, 32] on button "Salvar" at bounding box center [1489, 30] width 112 height 30
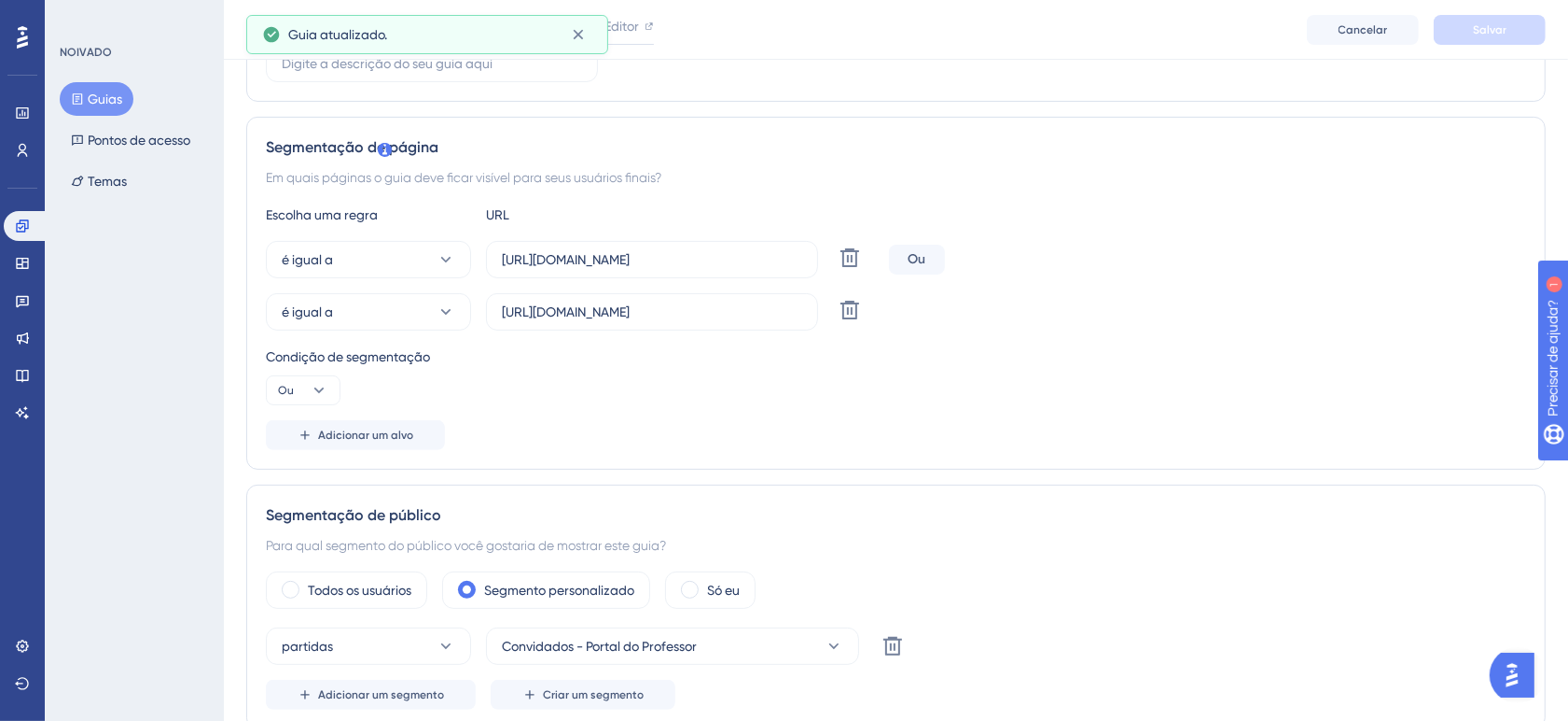
scroll to position [322, 0]
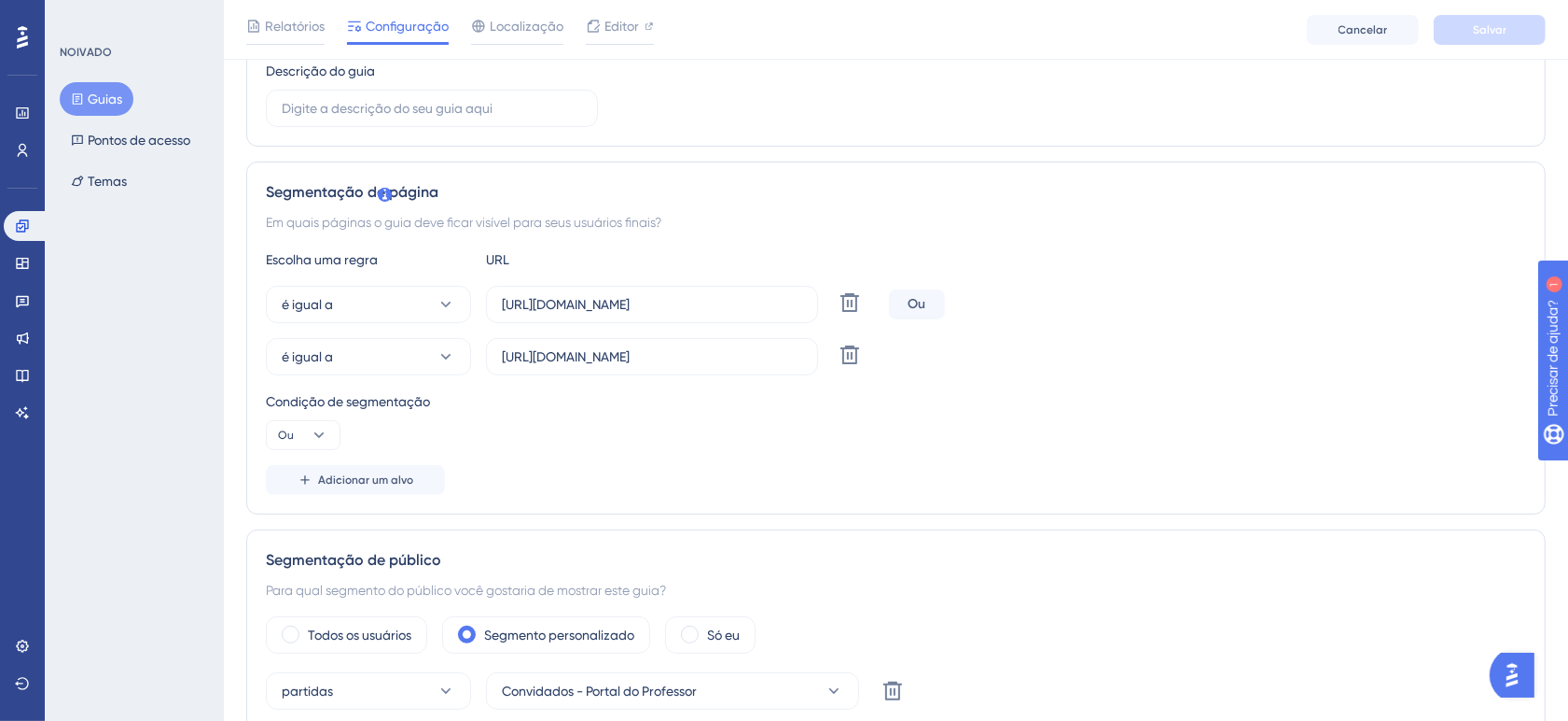
drag, startPoint x: 496, startPoint y: 305, endPoint x: 822, endPoint y: 306, distance: 326.0
click at [822, 306] on div "é igual a https://www.sponteeducacional.net.br/SPCad/Alunos.aspx Excluir" at bounding box center [574, 304] width 616 height 37
click at [785, 306] on input "https://www.sponteeducacional.net.br/SPCad/Alunos.aspx" at bounding box center [652, 305] width 301 height 21
type input "h"
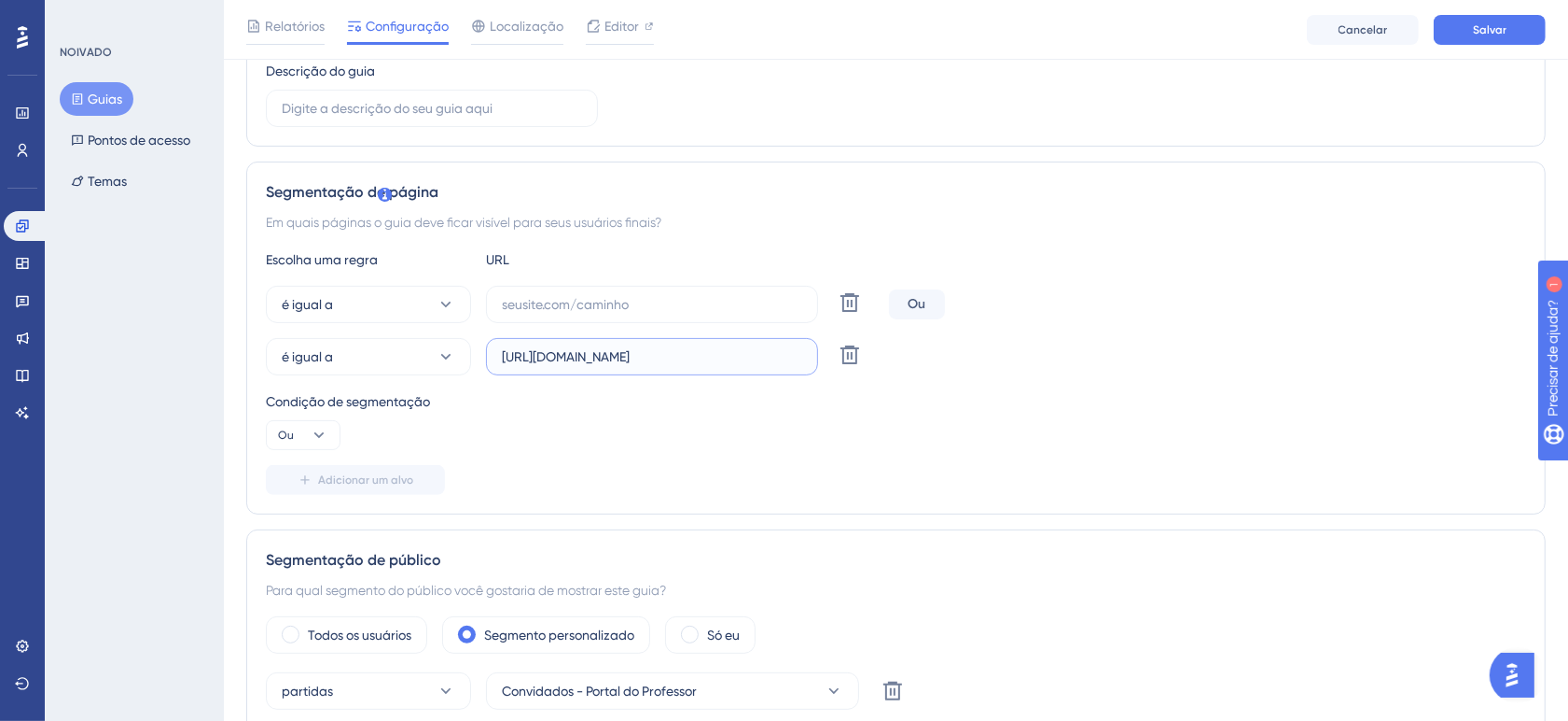
click at [608, 352] on input "https://www.sponteeducacional.net.br/Home.aspx" at bounding box center [652, 357] width 301 height 21
click at [628, 302] on input "text" at bounding box center [652, 305] width 301 height 21
paste input "https://www.sponteeducacional.net.br/Home.aspx"
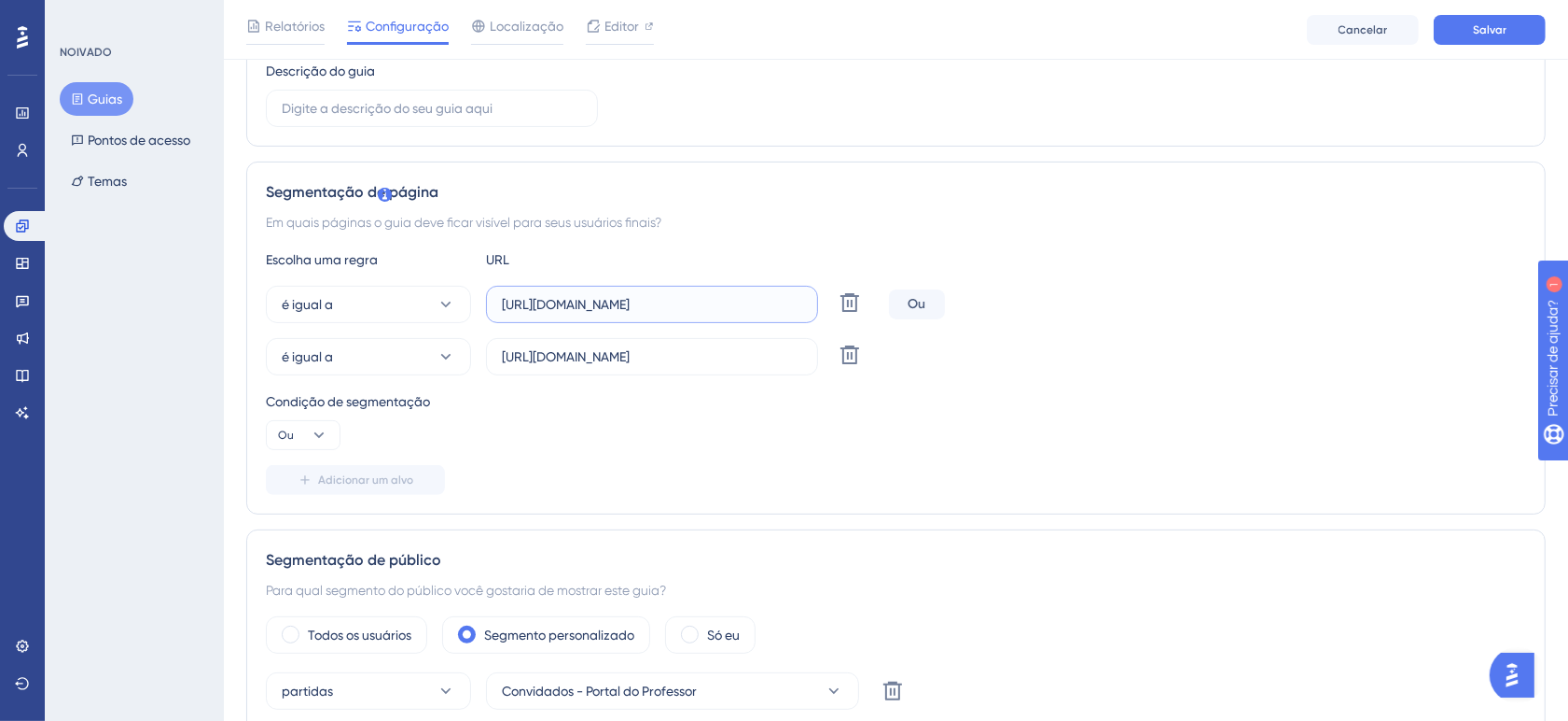
scroll to position [0, 8]
type input "https://www.sponteeducacional.net.br/Home.aspx"
click at [659, 361] on input "https://www.sponteeducacional.net.br/Home.aspx" at bounding box center [652, 357] width 301 height 21
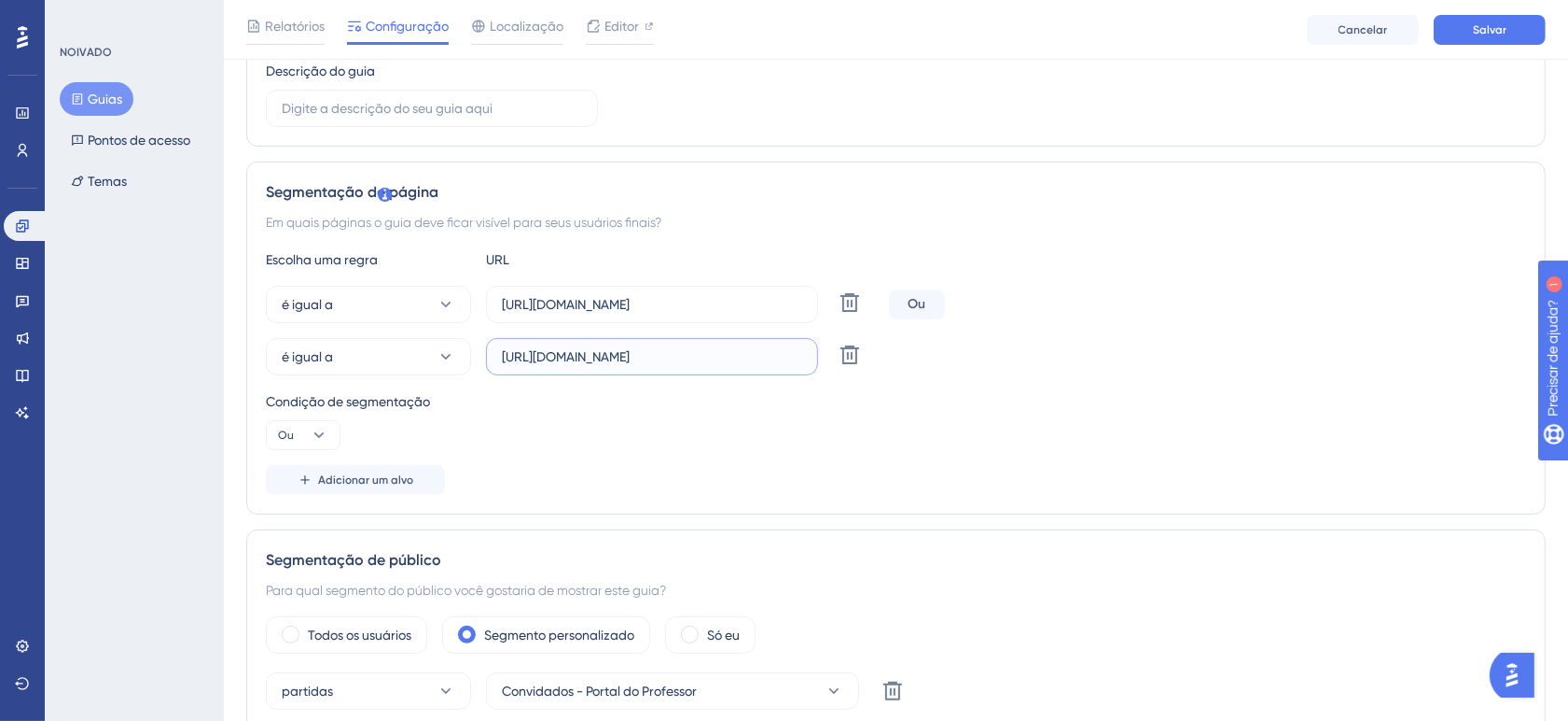
click at [664, 367] on input "https://www.sponteeducacional.net.br/Home.aspx" at bounding box center [652, 357] width 301 height 21
click at [701, 311] on input "https://www.sponteeducacional.net.br/Home.aspx" at bounding box center [652, 305] width 301 height 21
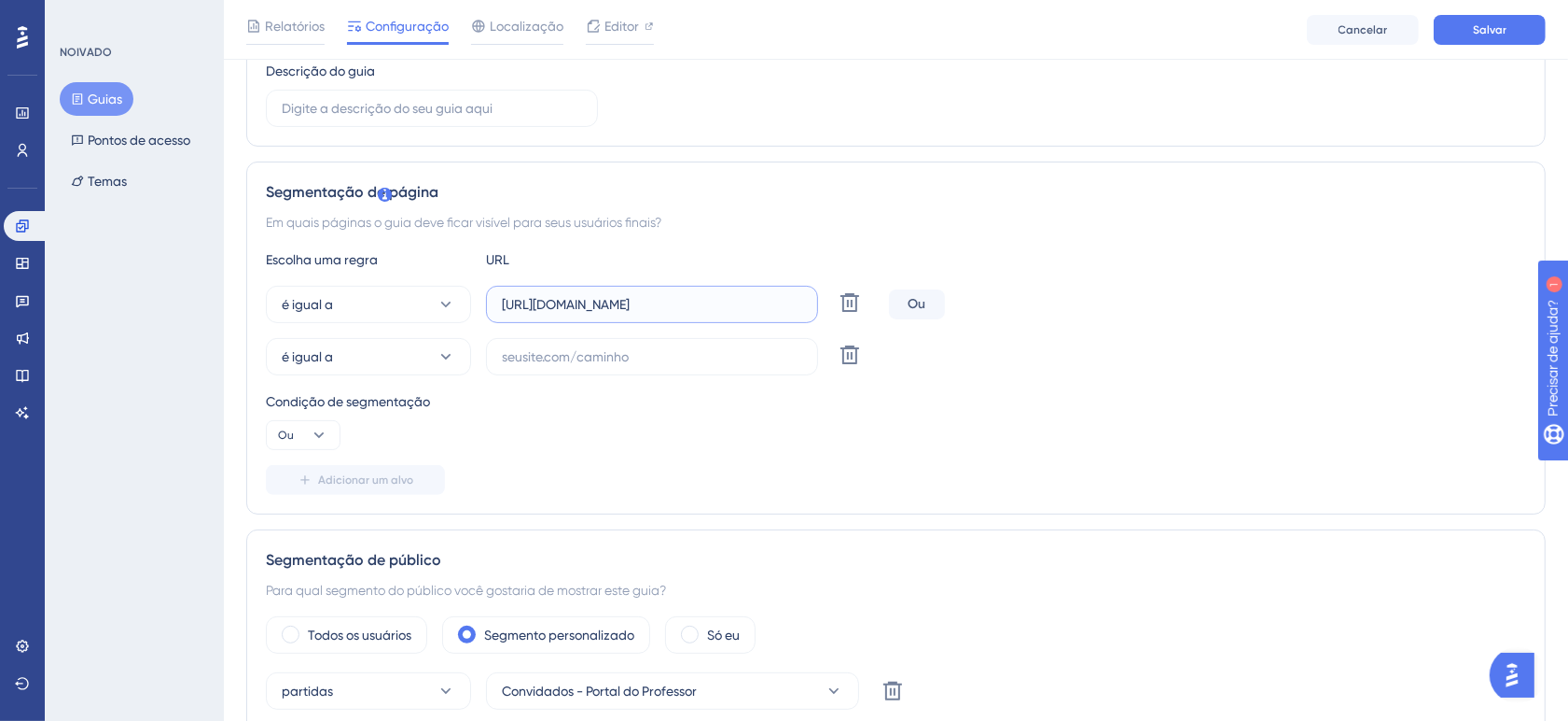
click at [701, 310] on input "https://www.sponteeducacional.net.br/Home.aspx" at bounding box center [652, 305] width 301 height 21
click at [707, 310] on input "https://www.sponteeducacional.net.br/Home.aspx" at bounding box center [652, 305] width 301 height 21
click at [709, 310] on input "https://www.sponteeducacional.net.br/Home.aspx" at bounding box center [652, 305] width 301 height 21
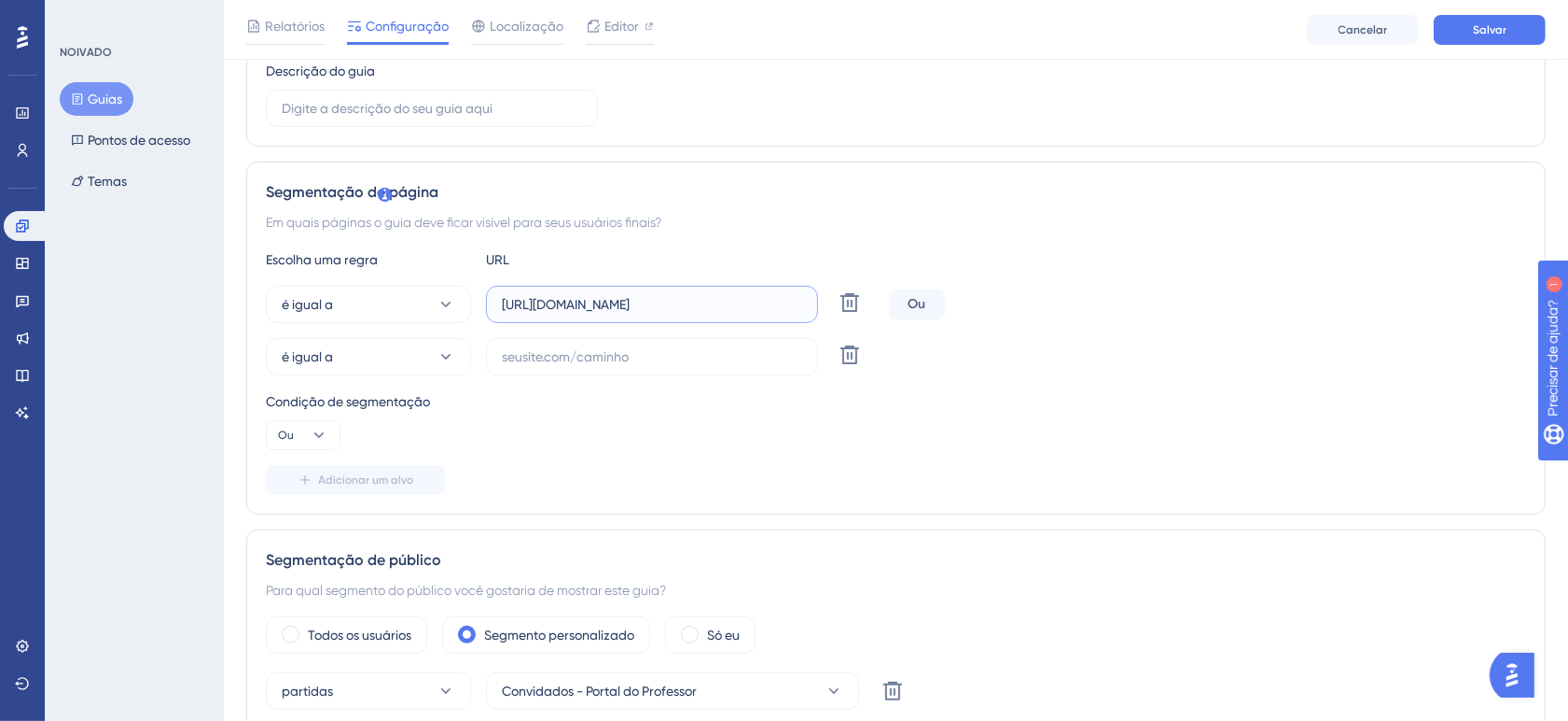
drag, startPoint x: 502, startPoint y: 306, endPoint x: 1032, endPoint y: 313, distance: 530.0
click at [1032, 313] on div "é igual a https://www.sponteeducacional.net.br/Home.aspx Excluir Ou" at bounding box center [896, 304] width 1261 height 37
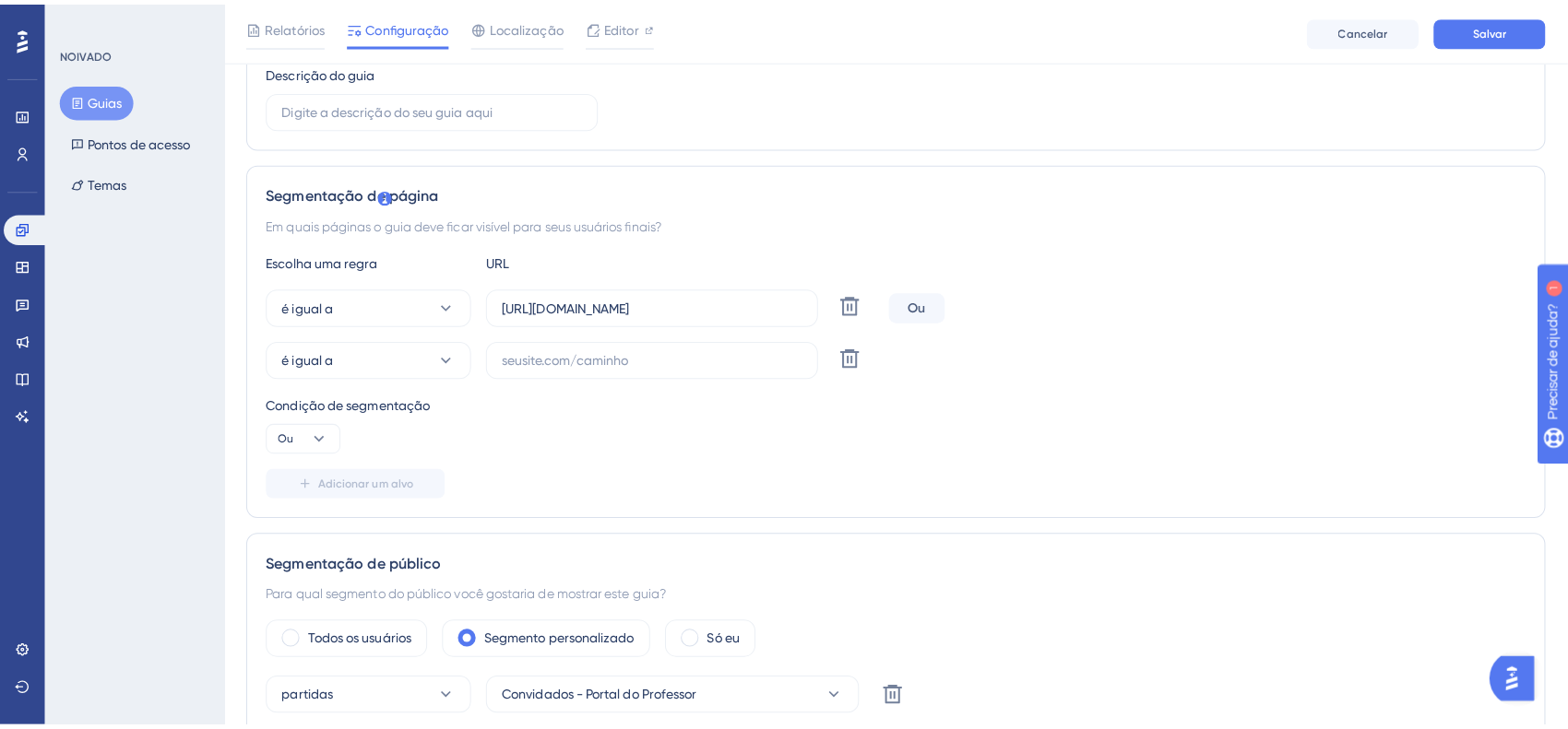
scroll to position [0, 0]
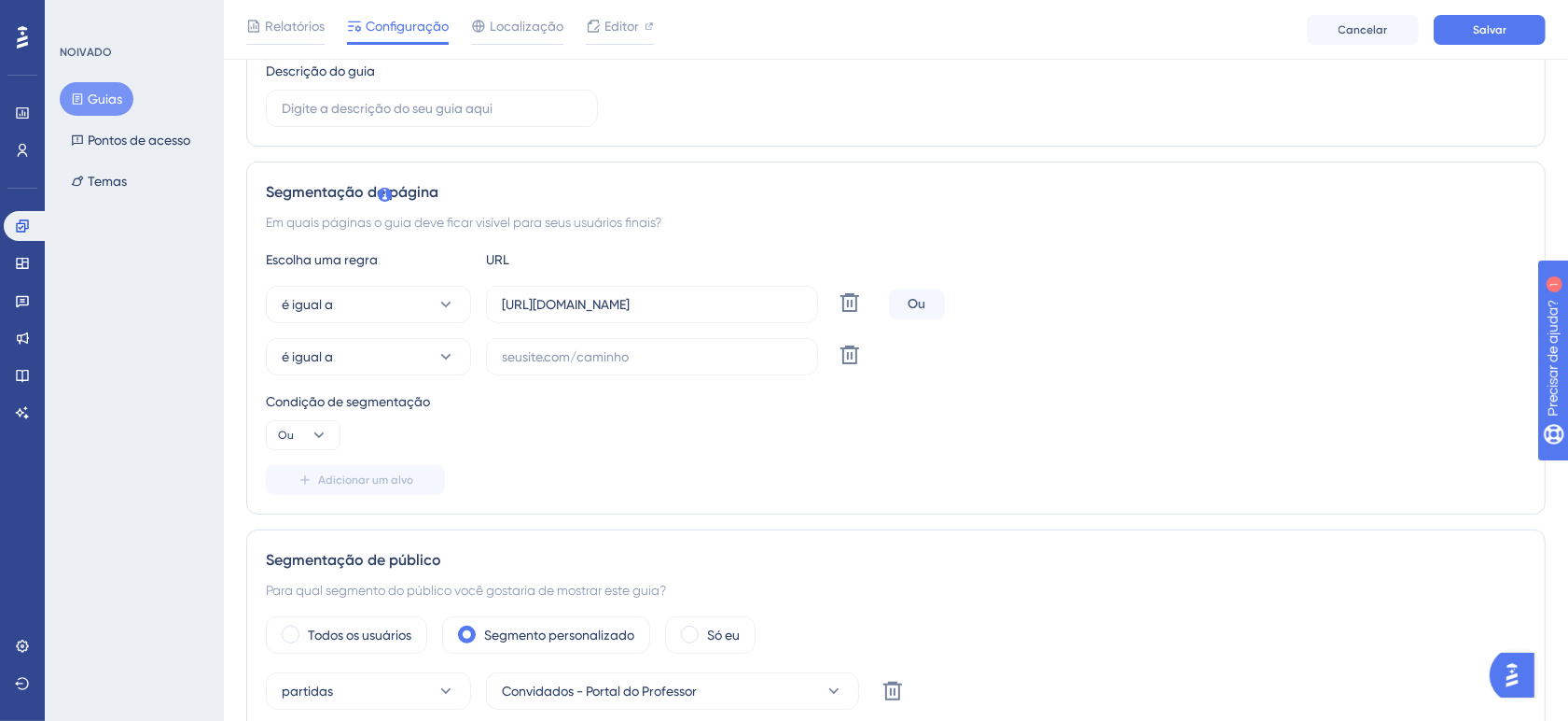
click at [89, 100] on font "Guias" at bounding box center [105, 99] width 34 height 15
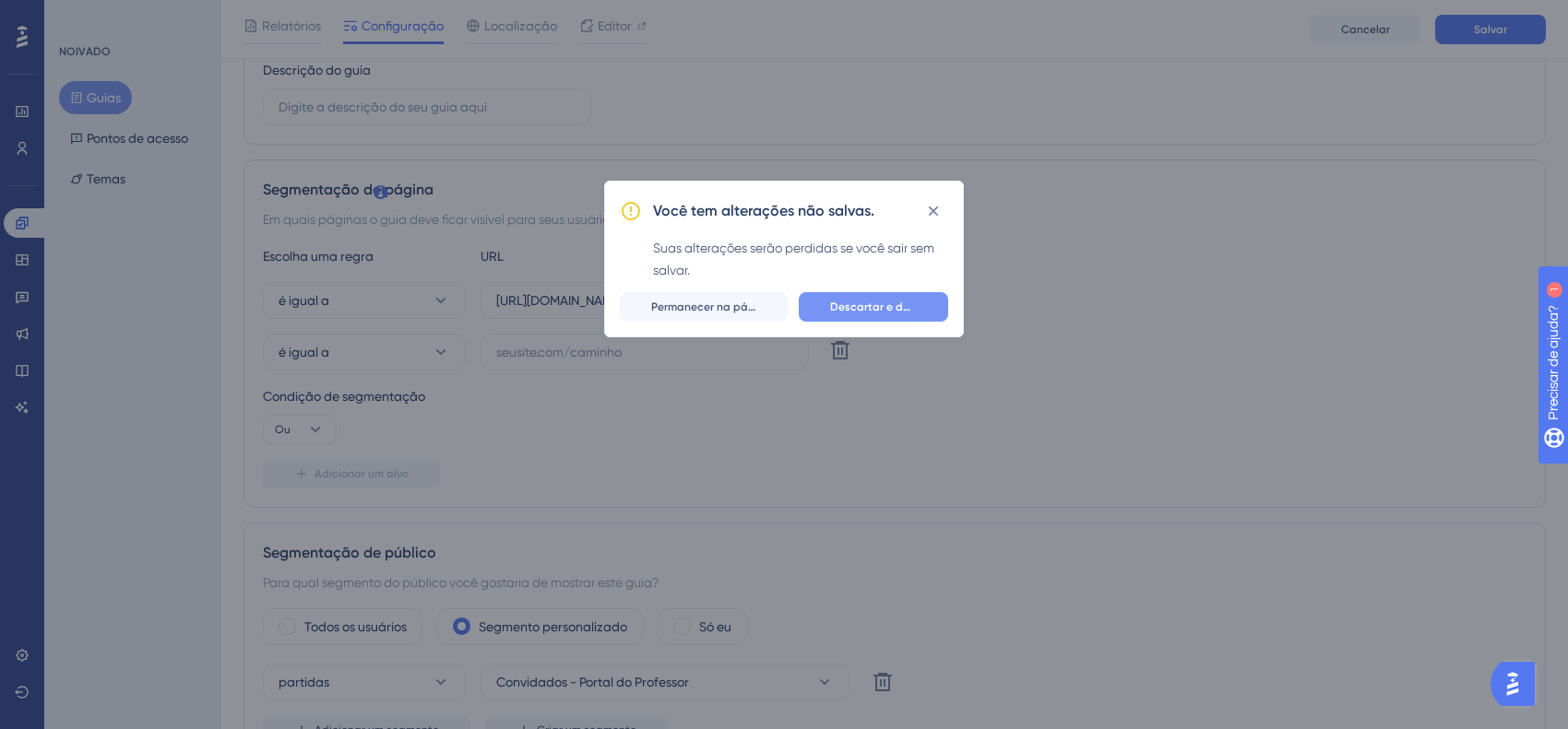
click at [872, 315] on button "Descartar e deixar" at bounding box center [874, 307] width 149 height 29
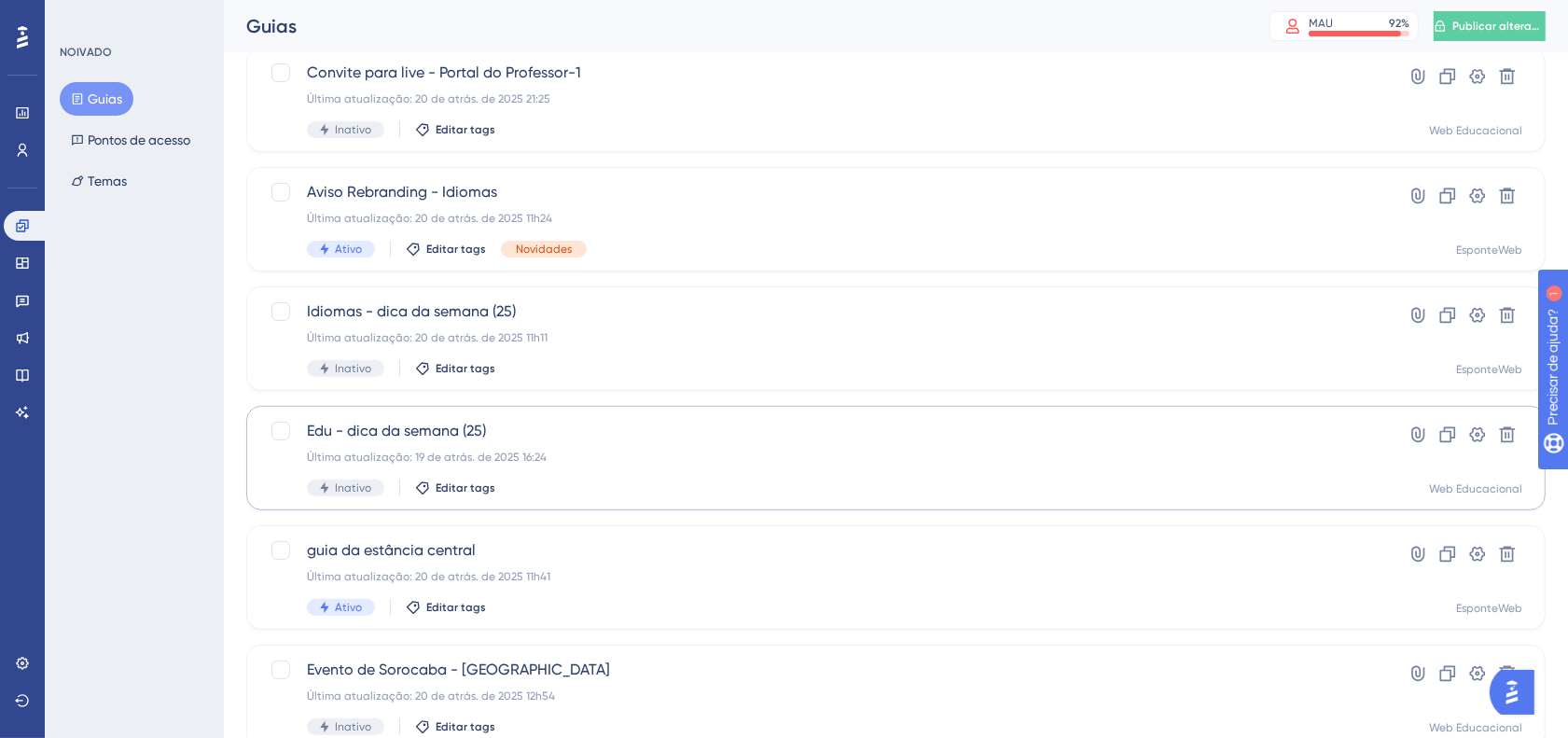
scroll to position [583, 0]
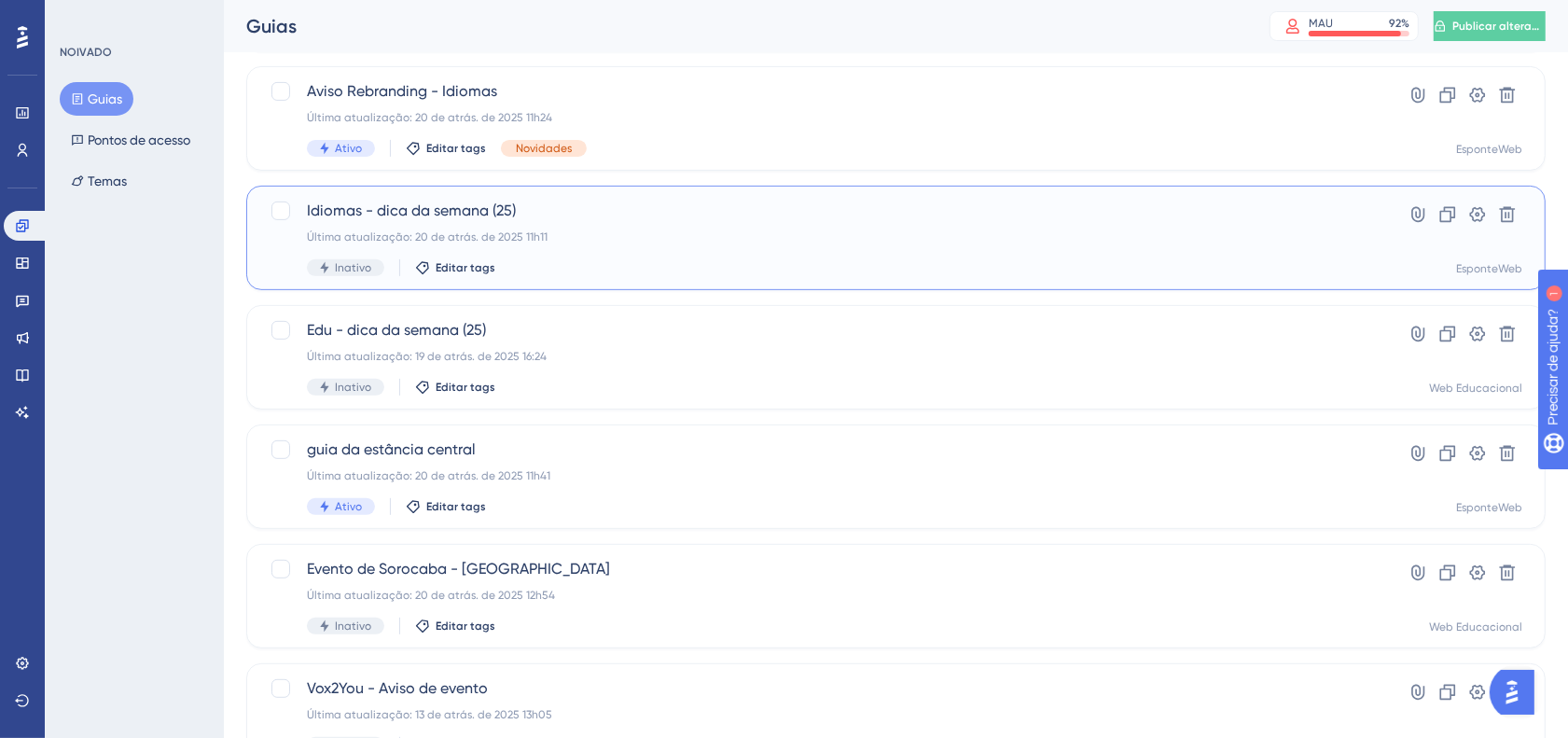
click at [551, 221] on span "Idiomas - dica da semana (25)" at bounding box center [822, 210] width 1029 height 22
